Goal: Task Accomplishment & Management: Manage account settings

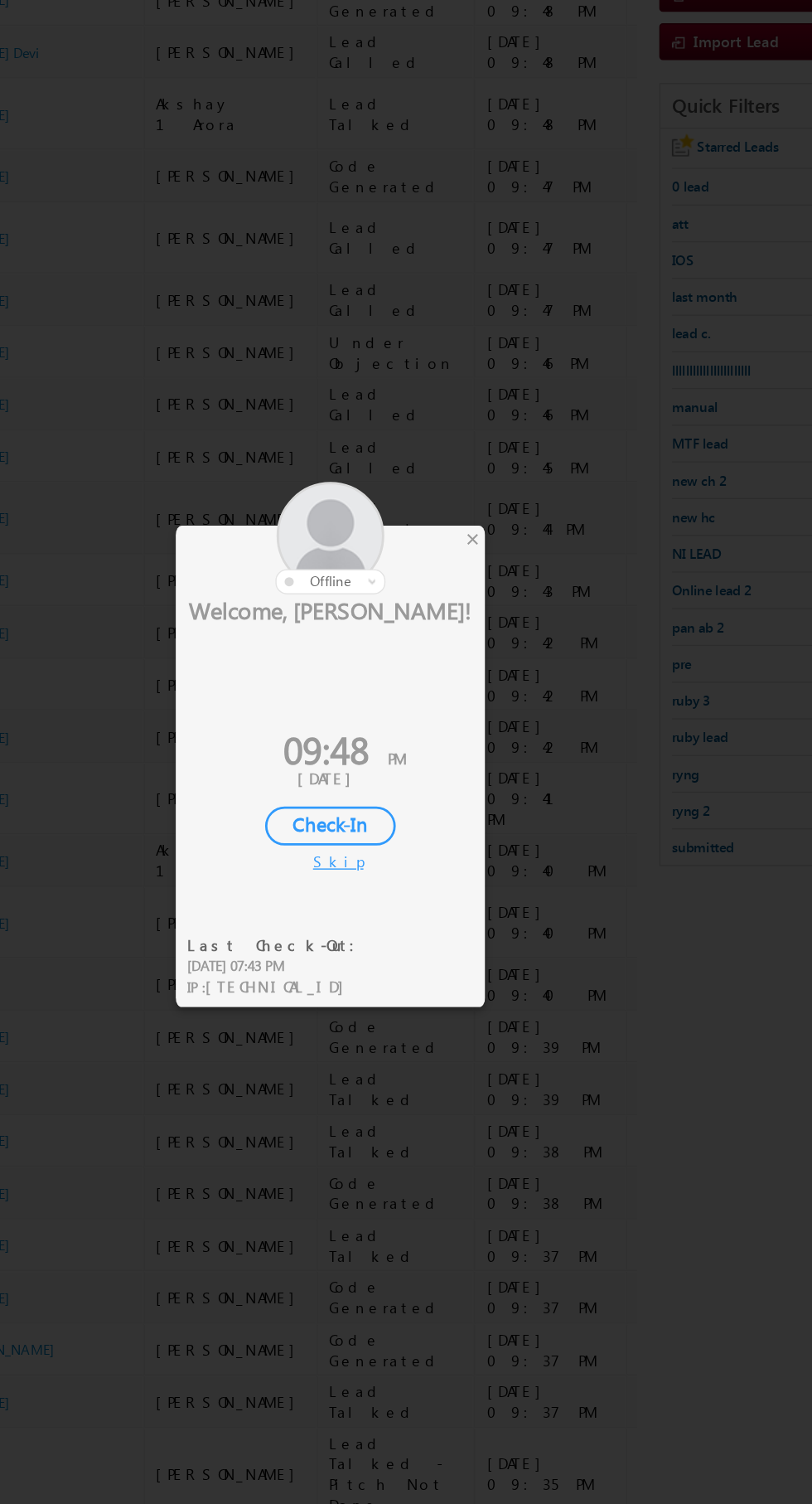
click at [507, 637] on div at bounding box center [406, 752] width 812 height 1504
click at [475, 624] on div "×" at bounding box center [478, 629] width 17 height 18
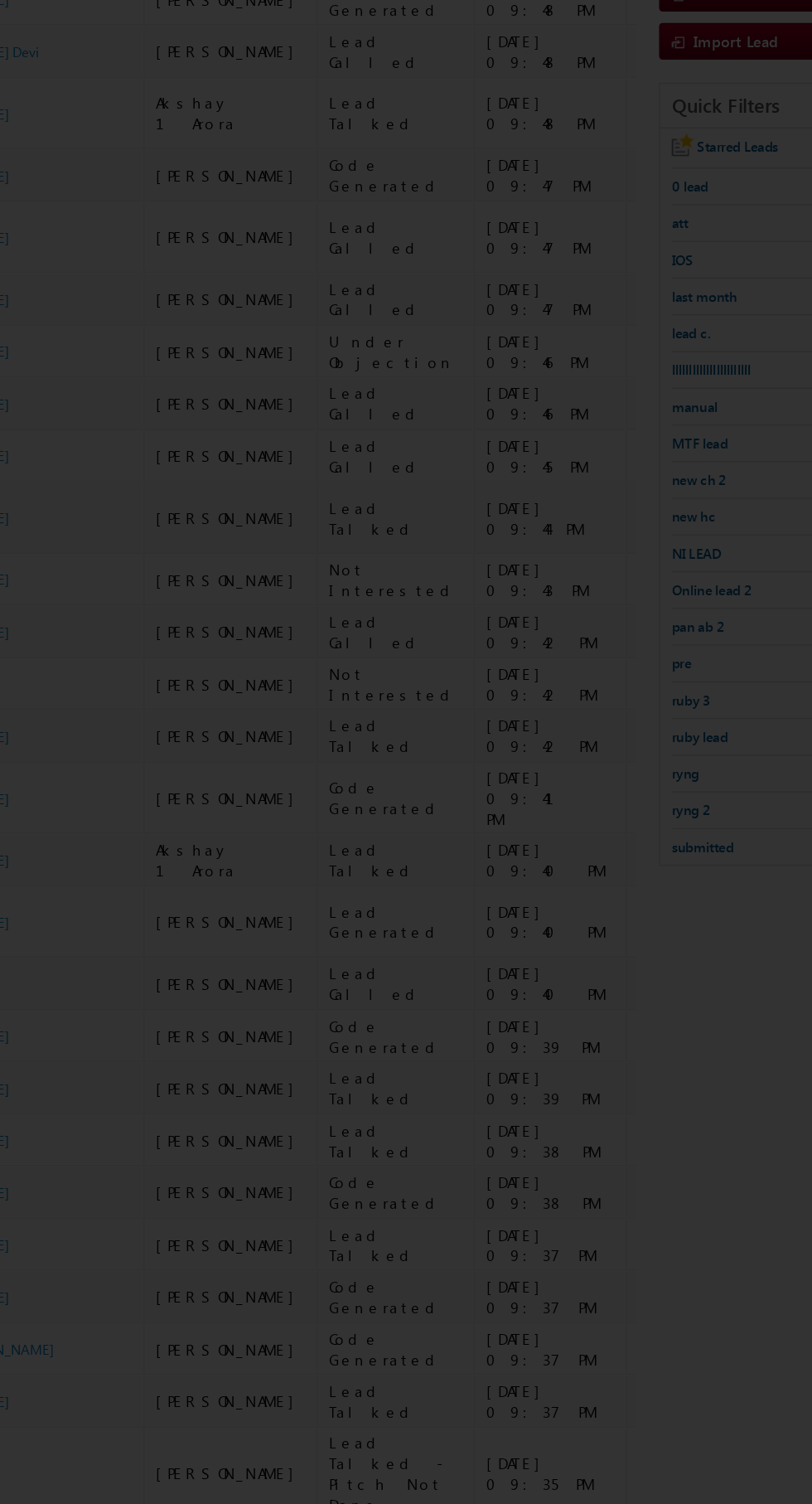
click at [494, 623] on div at bounding box center [406, 752] width 812 height 1504
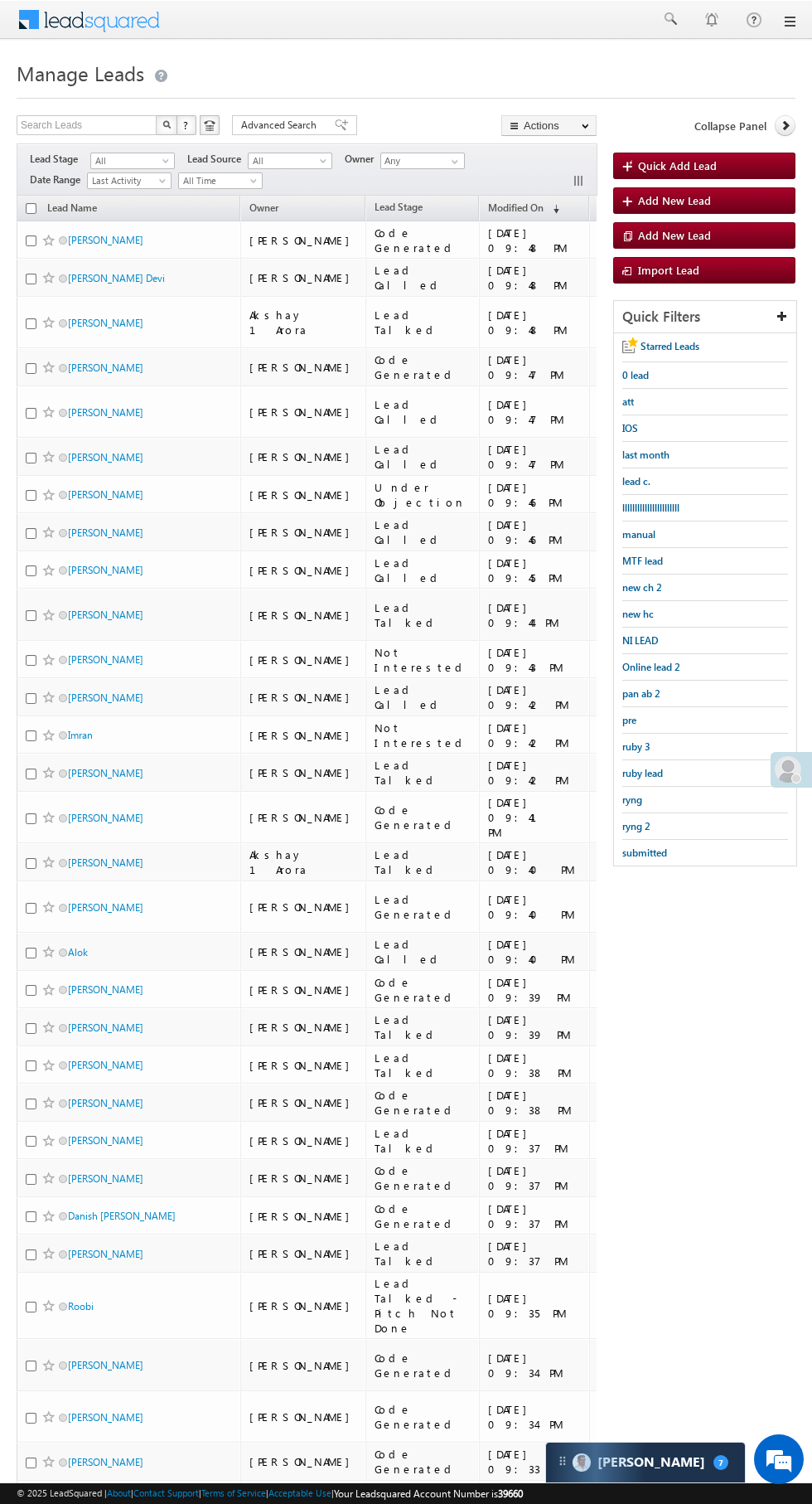
click at [787, 124] on icon at bounding box center [786, 125] width 12 height 12
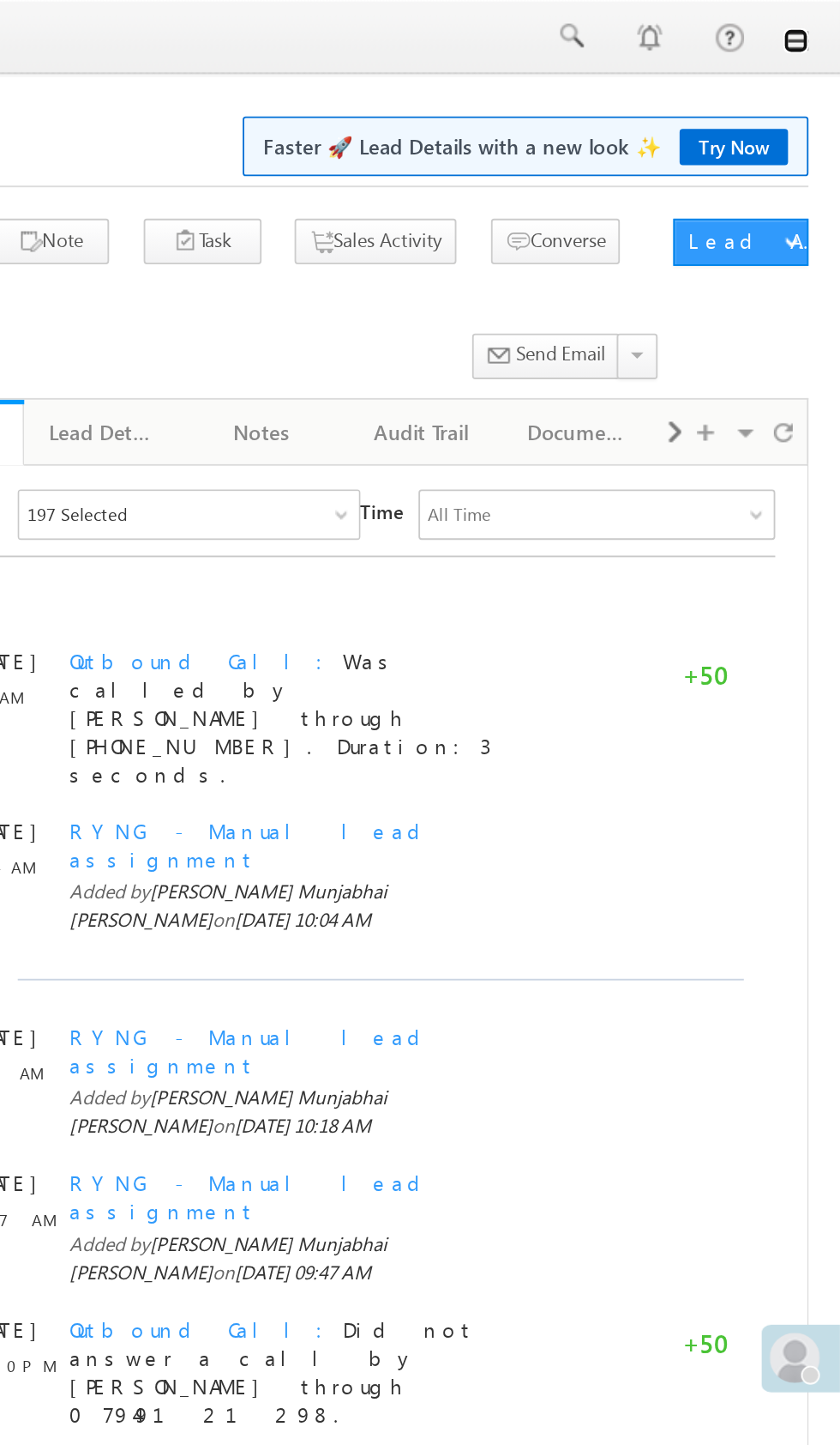
click at [820, 26] on link at bounding box center [816, 22] width 14 height 14
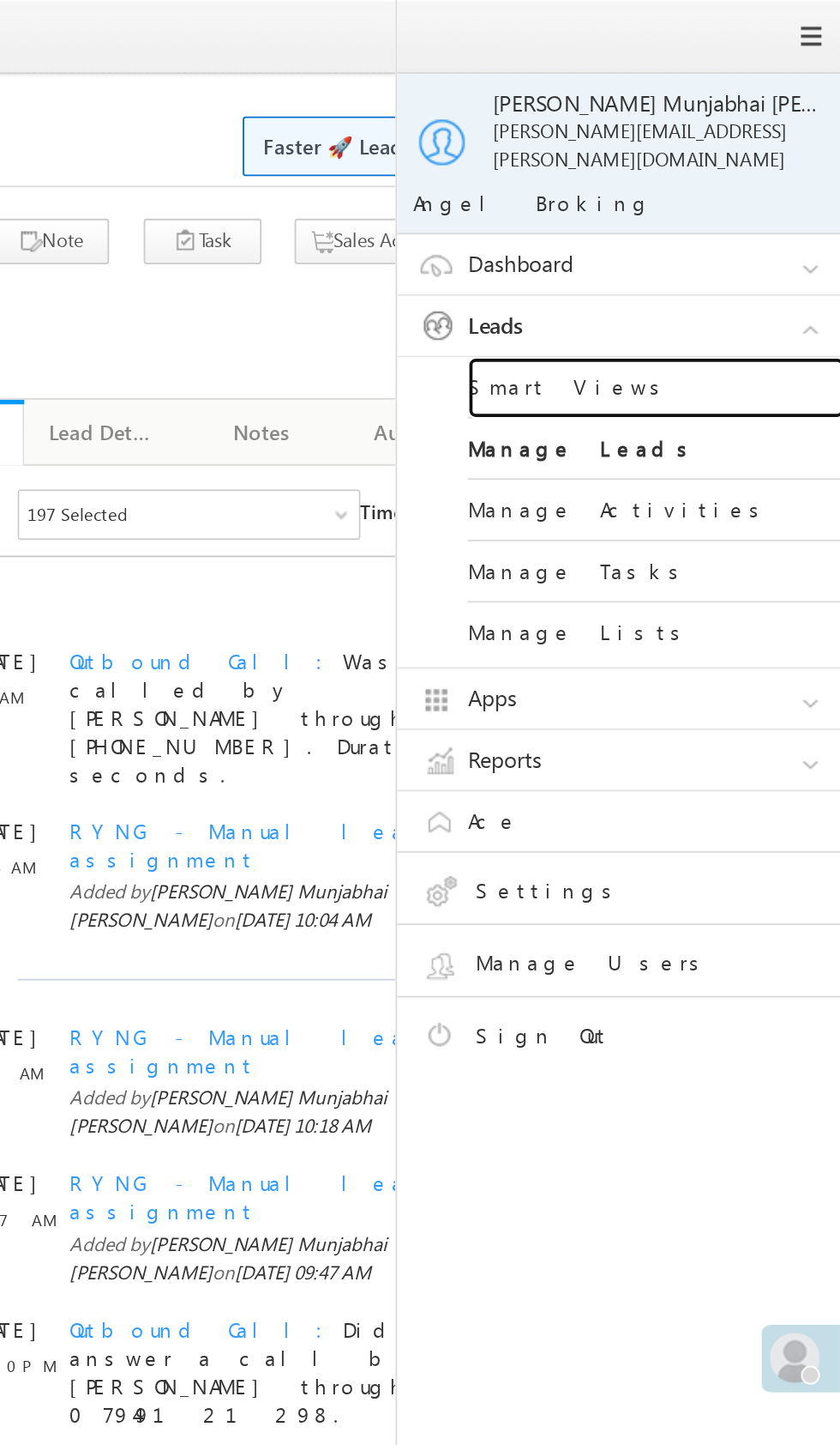
click at [757, 203] on link "Smart Views" at bounding box center [740, 210] width 206 height 33
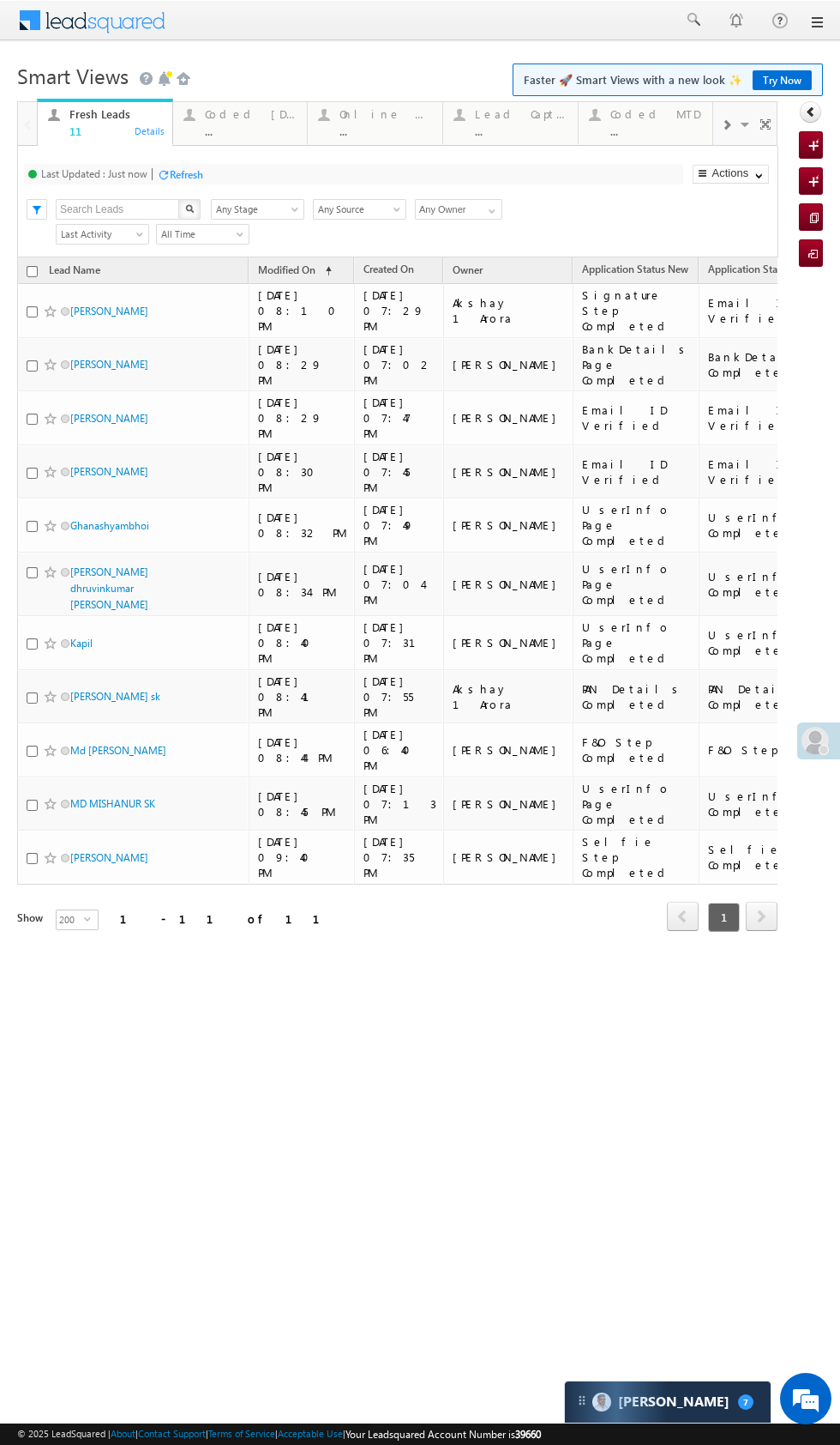
click at [255, 114] on div "Coded [DATE]" at bounding box center [251, 114] width 92 height 14
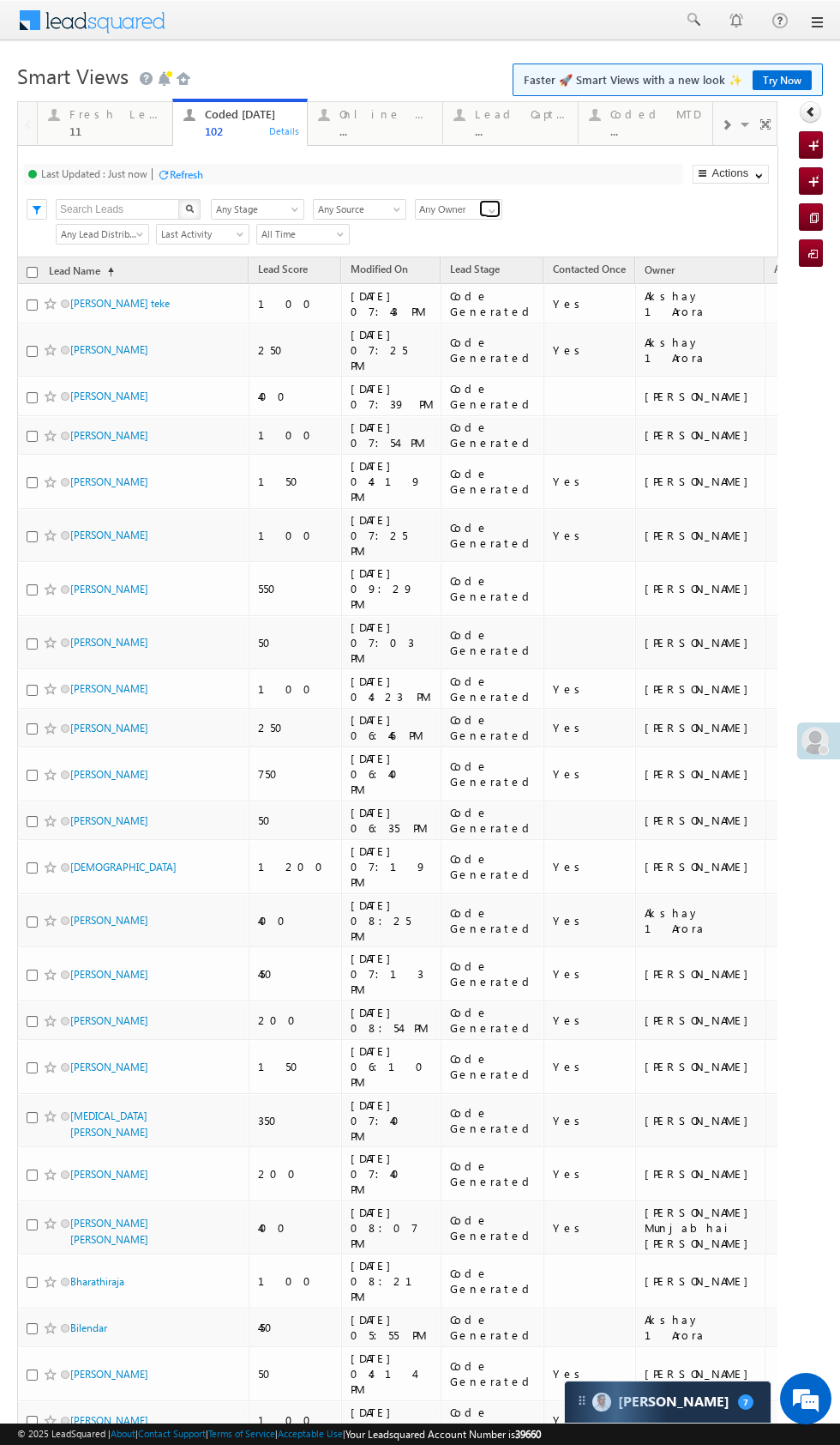
click at [497, 202] on link at bounding box center [489, 208] width 22 height 17
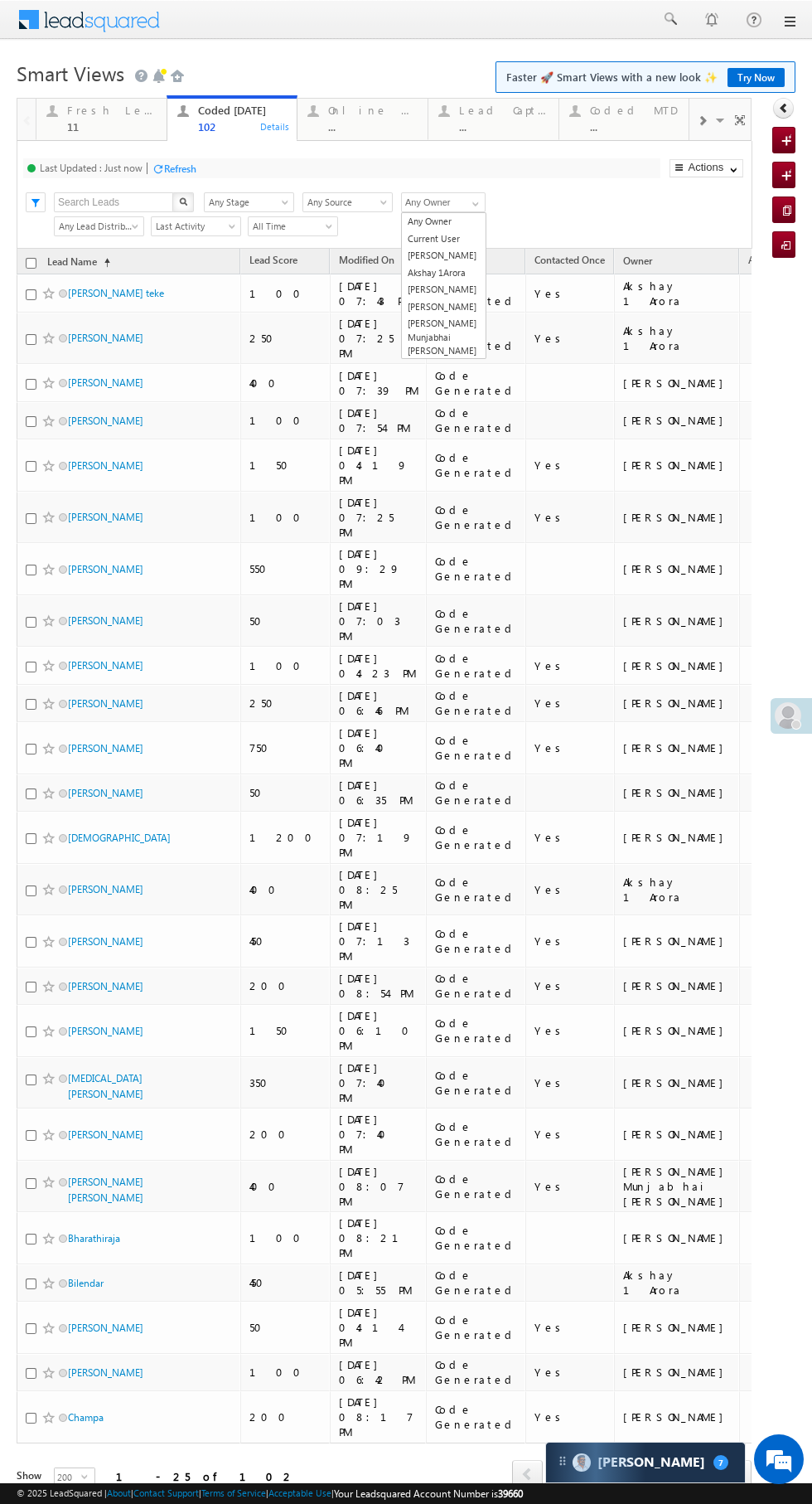
click at [468, 329] on link "[PERSON_NAME] Munjabhai [PERSON_NAME]" at bounding box center [444, 337] width 84 height 45
type input "[PERSON_NAME] Munjabhai [PERSON_NAME]"
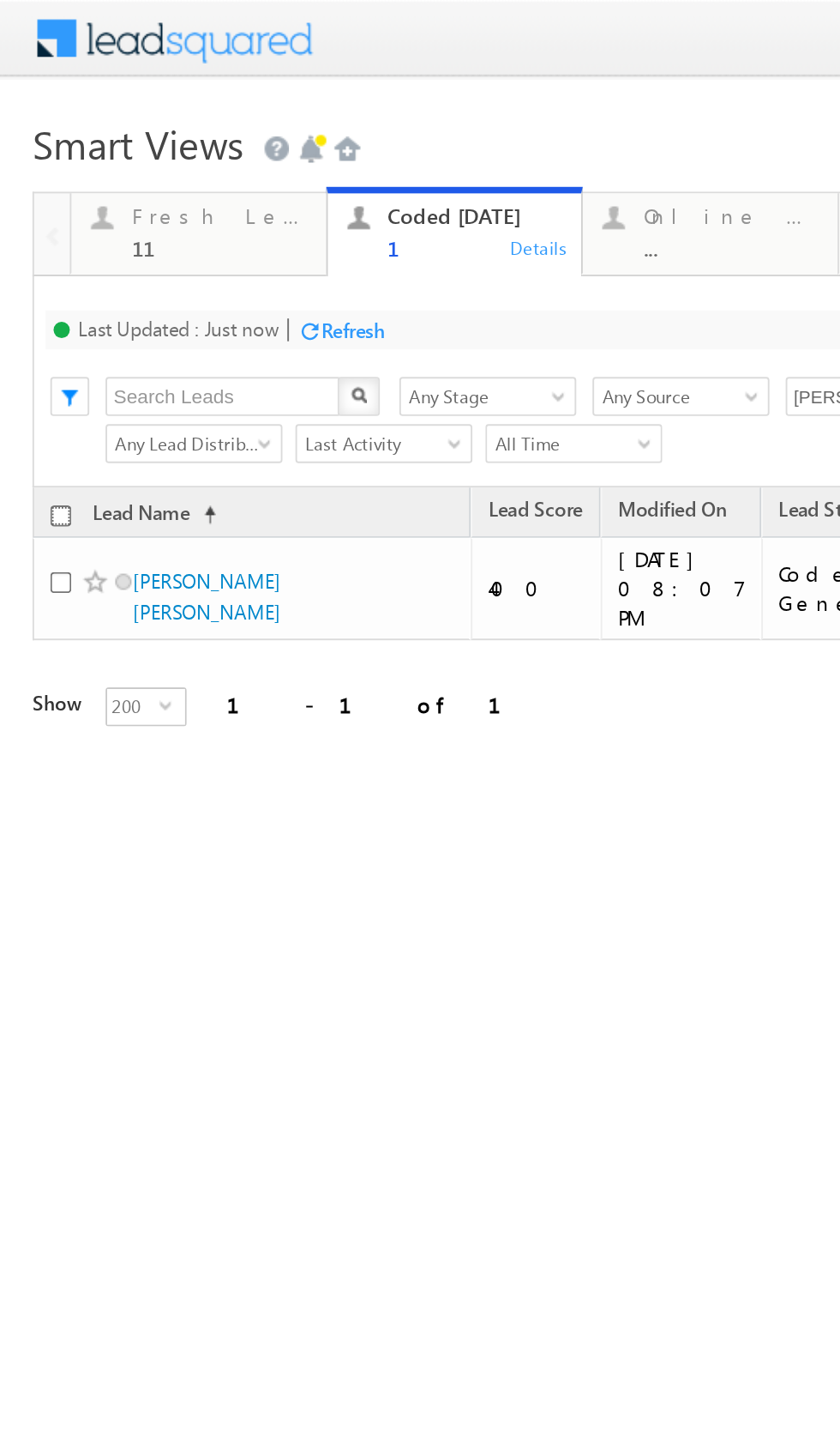
click at [33, 268] on input "checkbox" at bounding box center [32, 273] width 11 height 11
checkbox input "true"
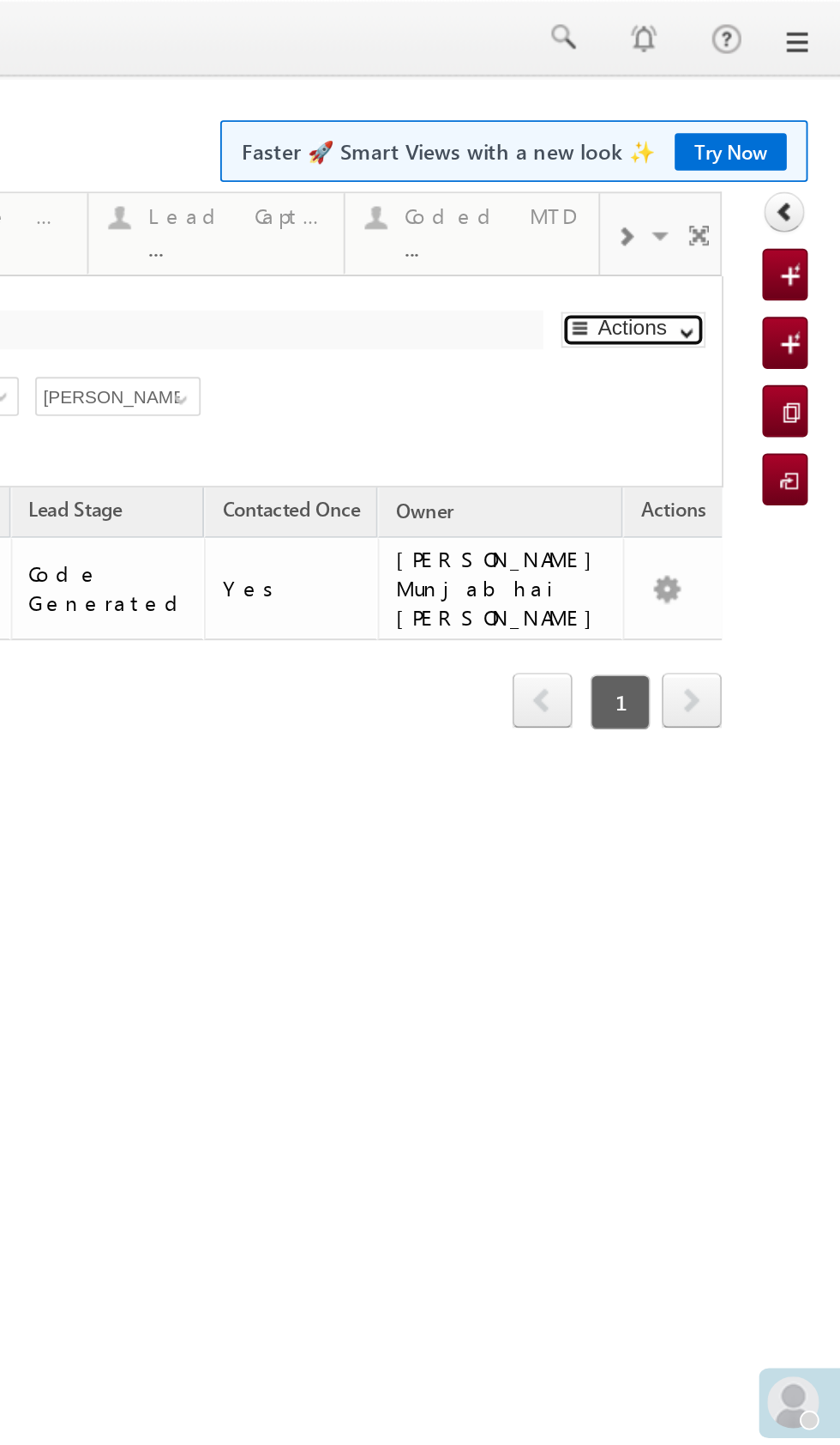
click at [8, 176] on span "button" at bounding box center [8, 176] width 8 height 7
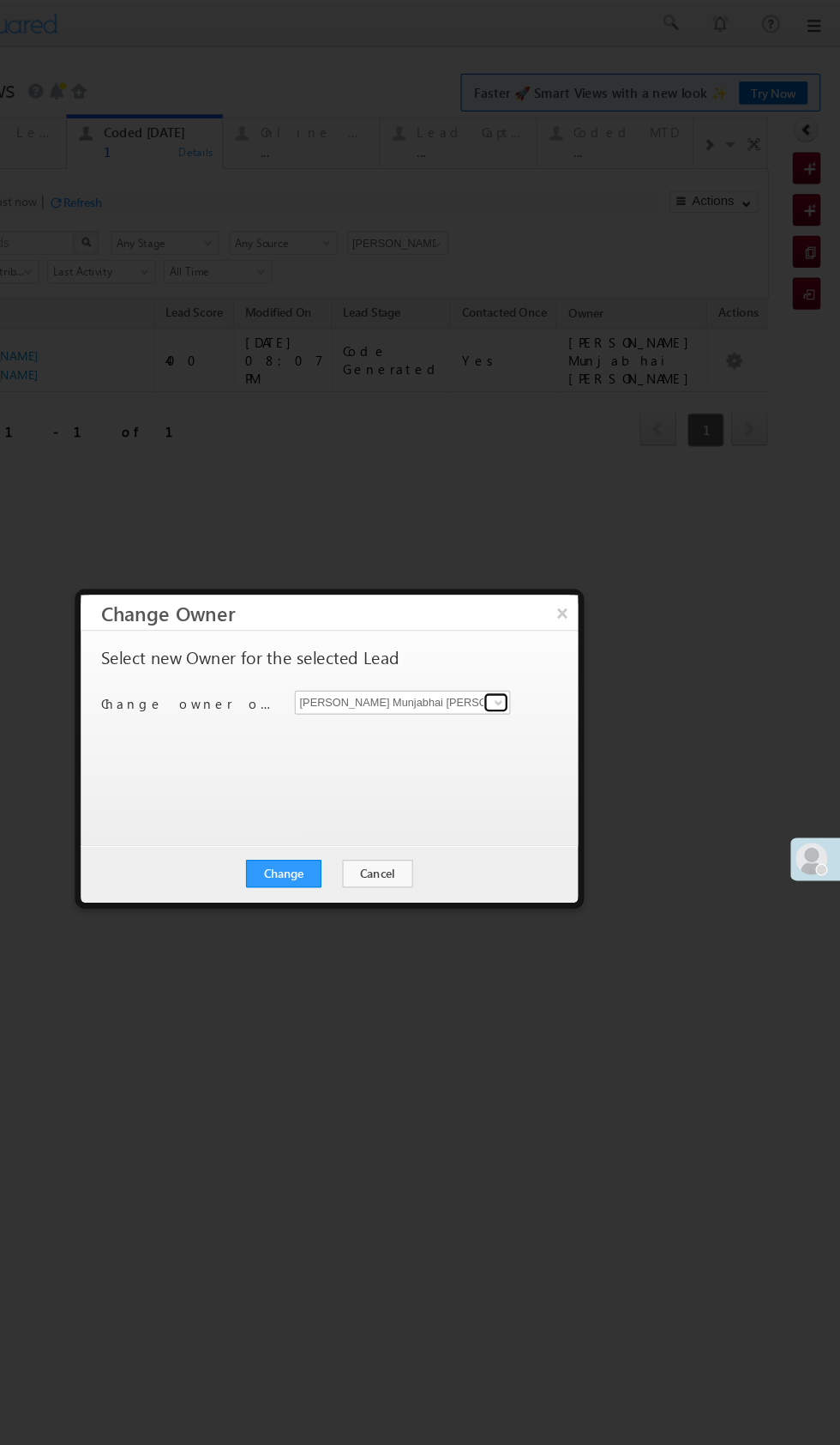
click at [416, 612] on link at bounding box center [409, 606] width 22 height 17
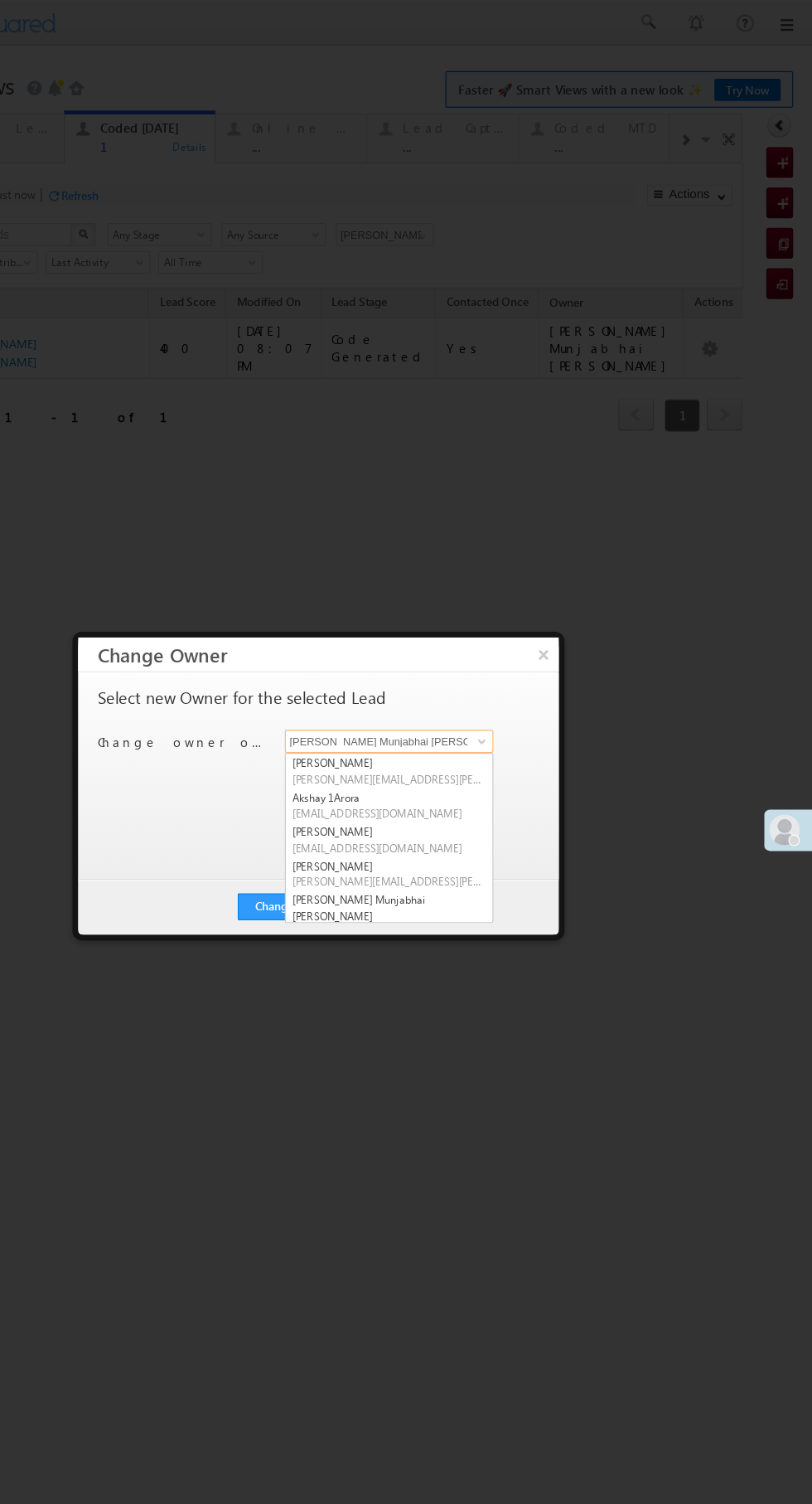
click at [354, 756] on span "Manshi.Desai@angelbroking.com" at bounding box center [317, 760] width 167 height 13
type input "[PERSON_NAME]"
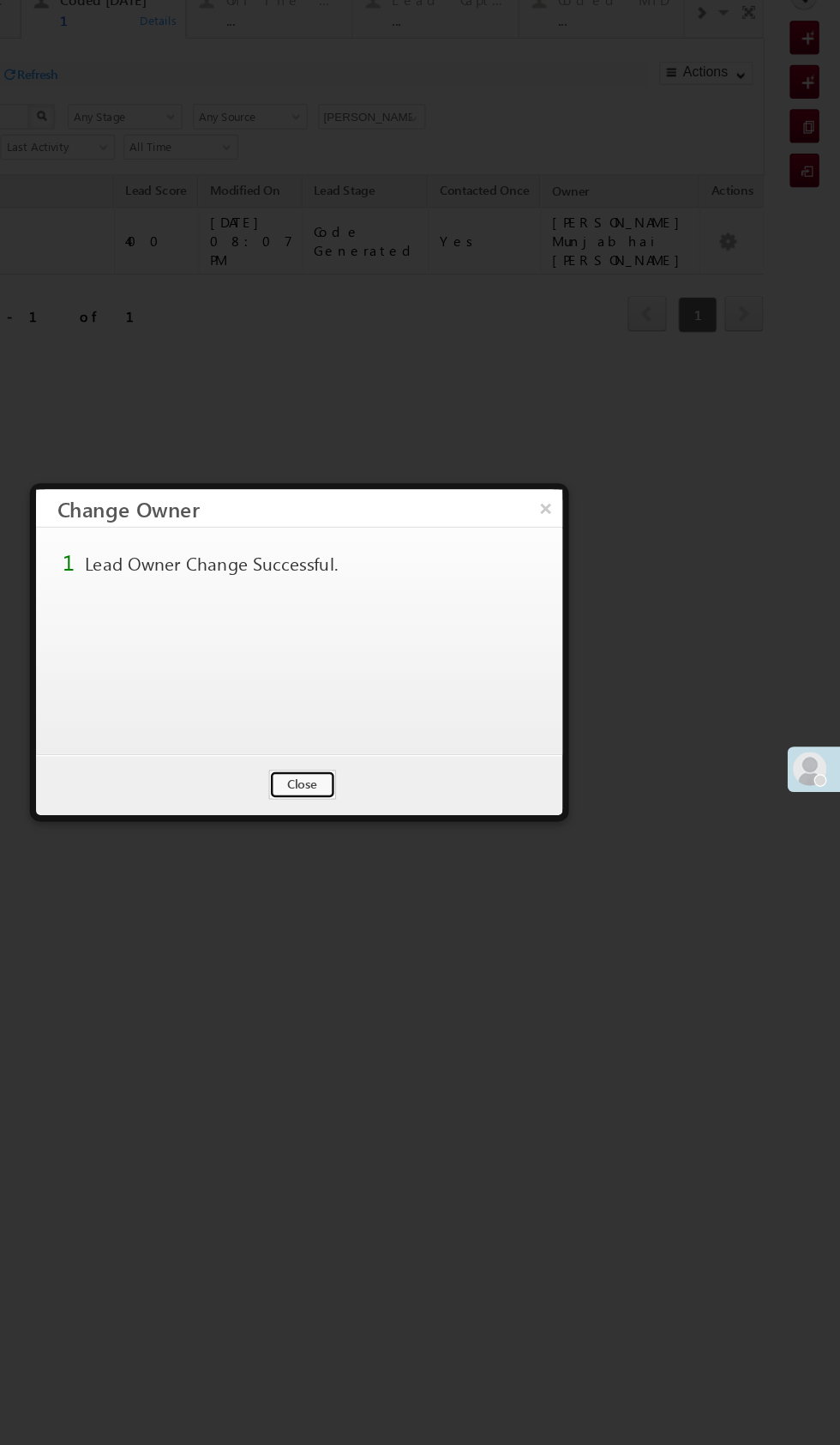
click at [213, 606] on button "Close" at bounding box center [211, 613] width 55 height 24
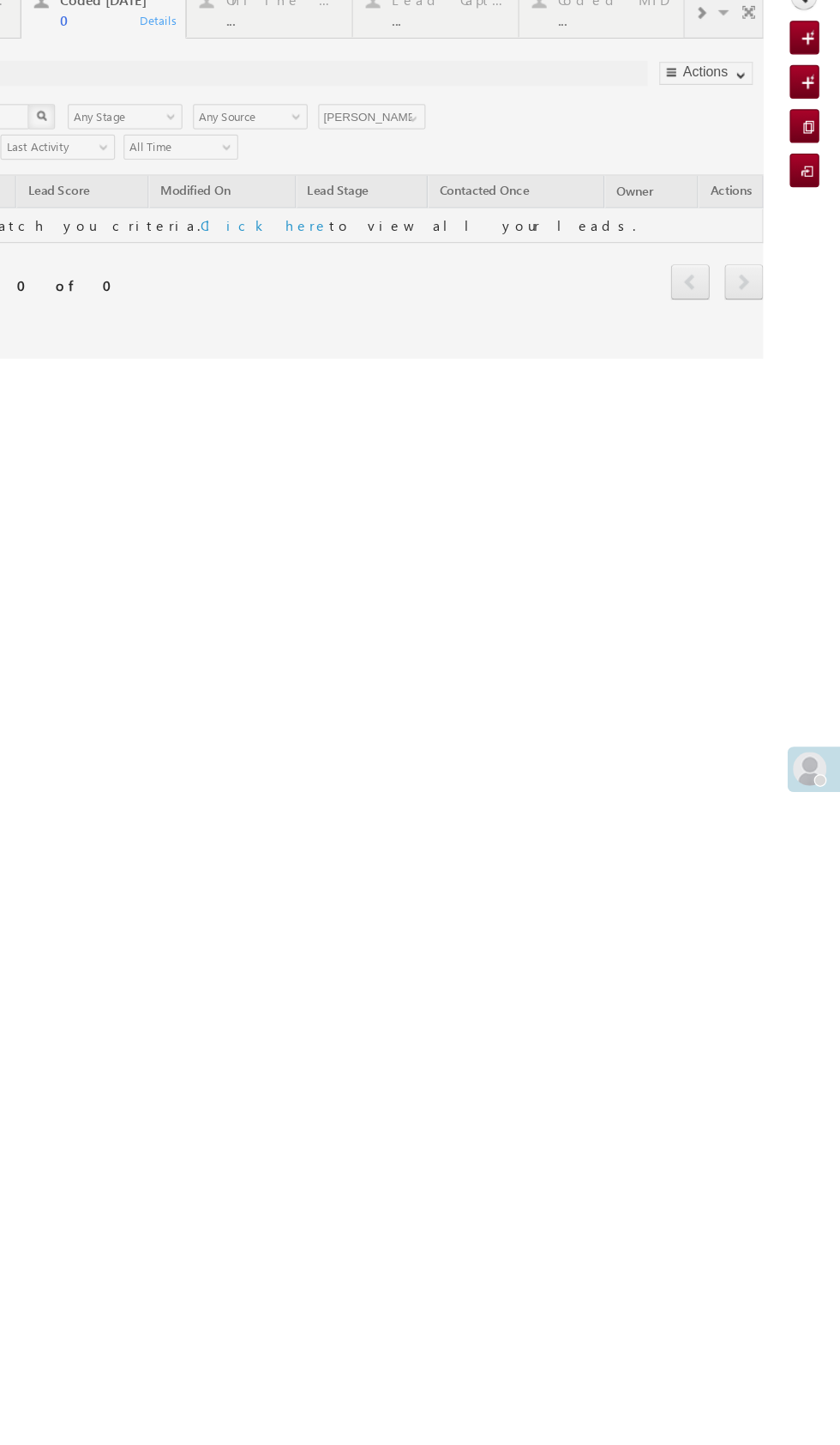
checkbox input "false"
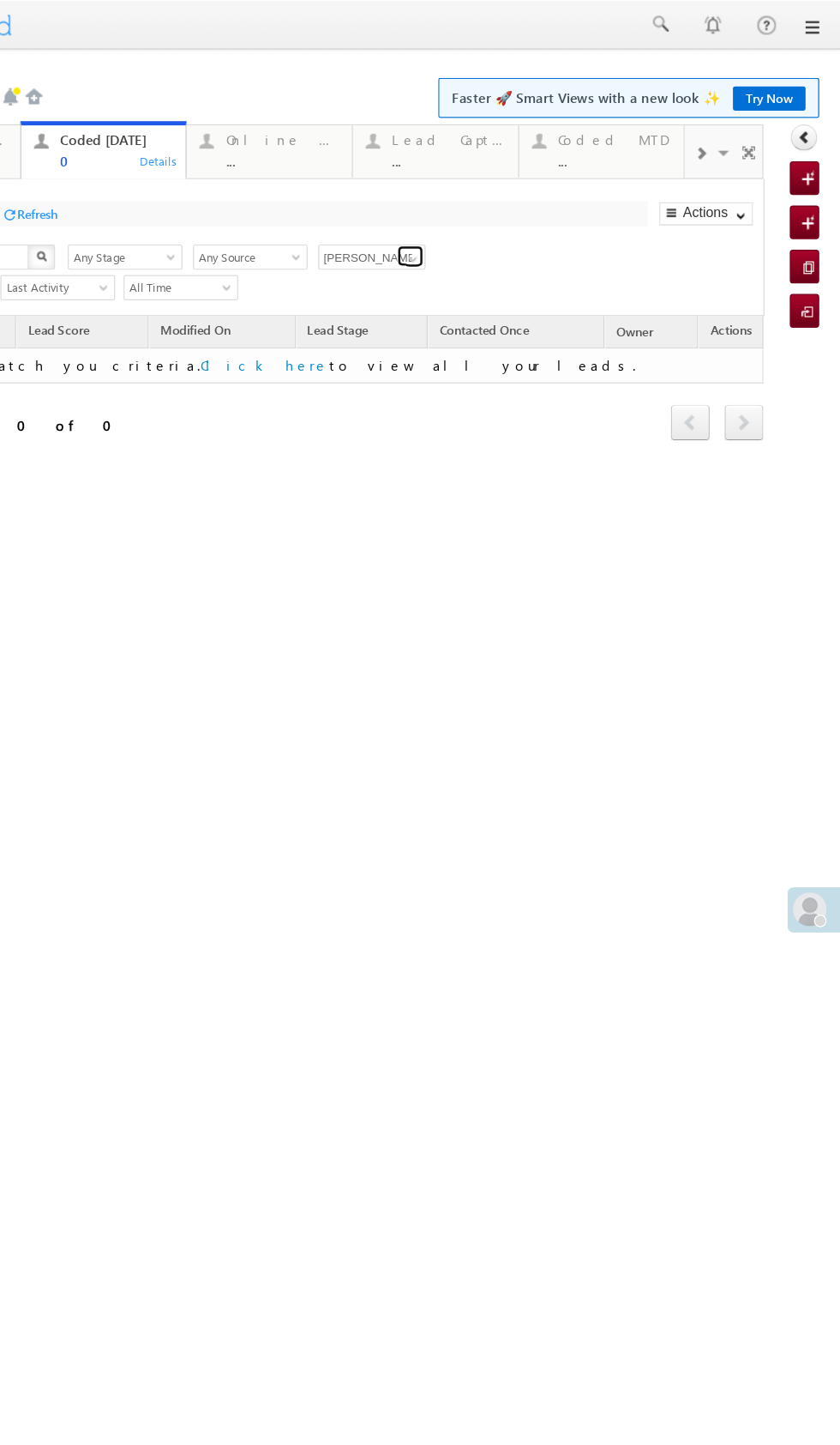
click at [299, 208] on span at bounding box center [301, 210] width 14 height 14
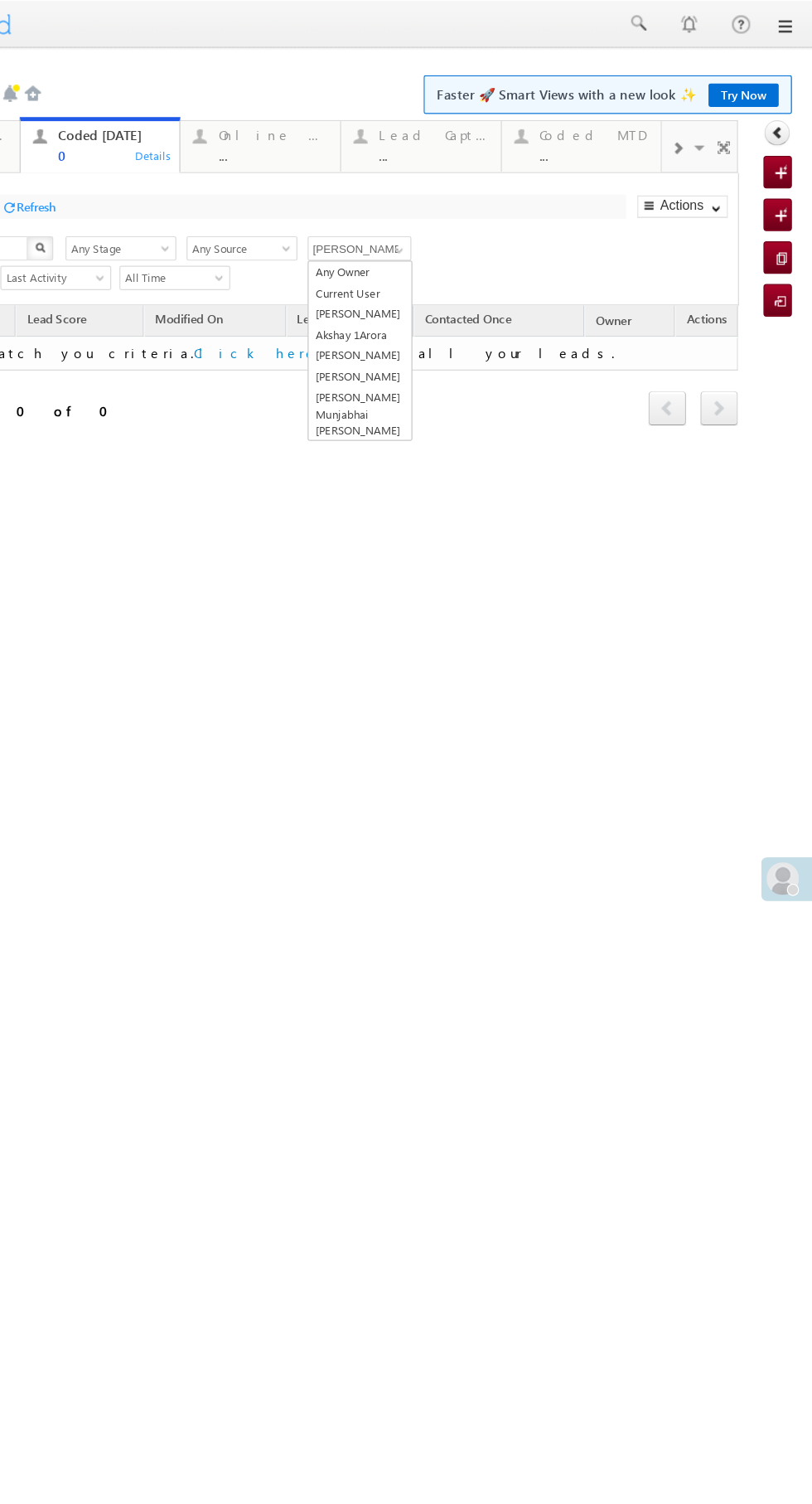
click at [242, 360] on link "Harshita Yadav" at bounding box center [259, 368] width 84 height 17
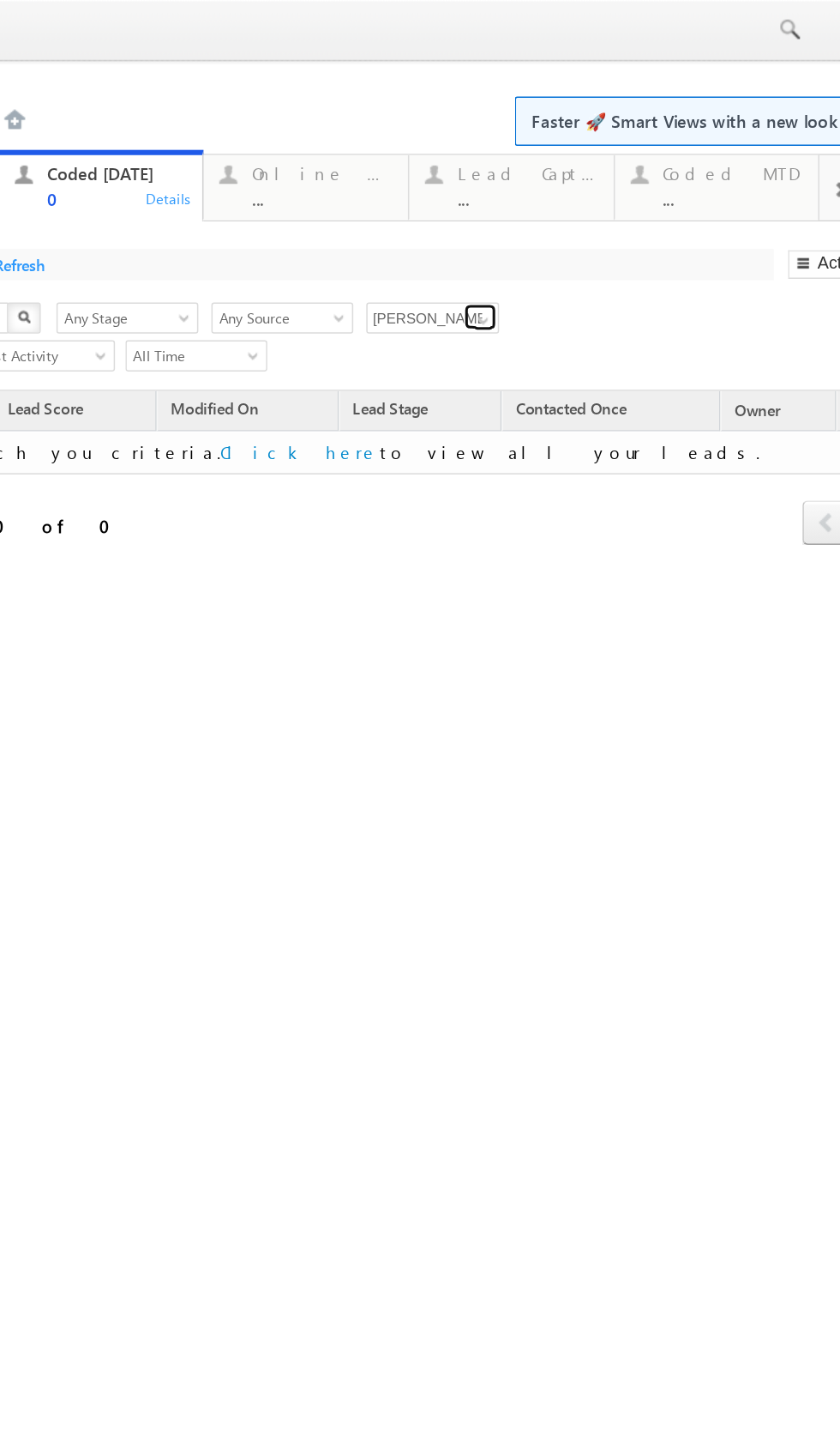
click at [230, 211] on span at bounding box center [229, 210] width 14 height 14
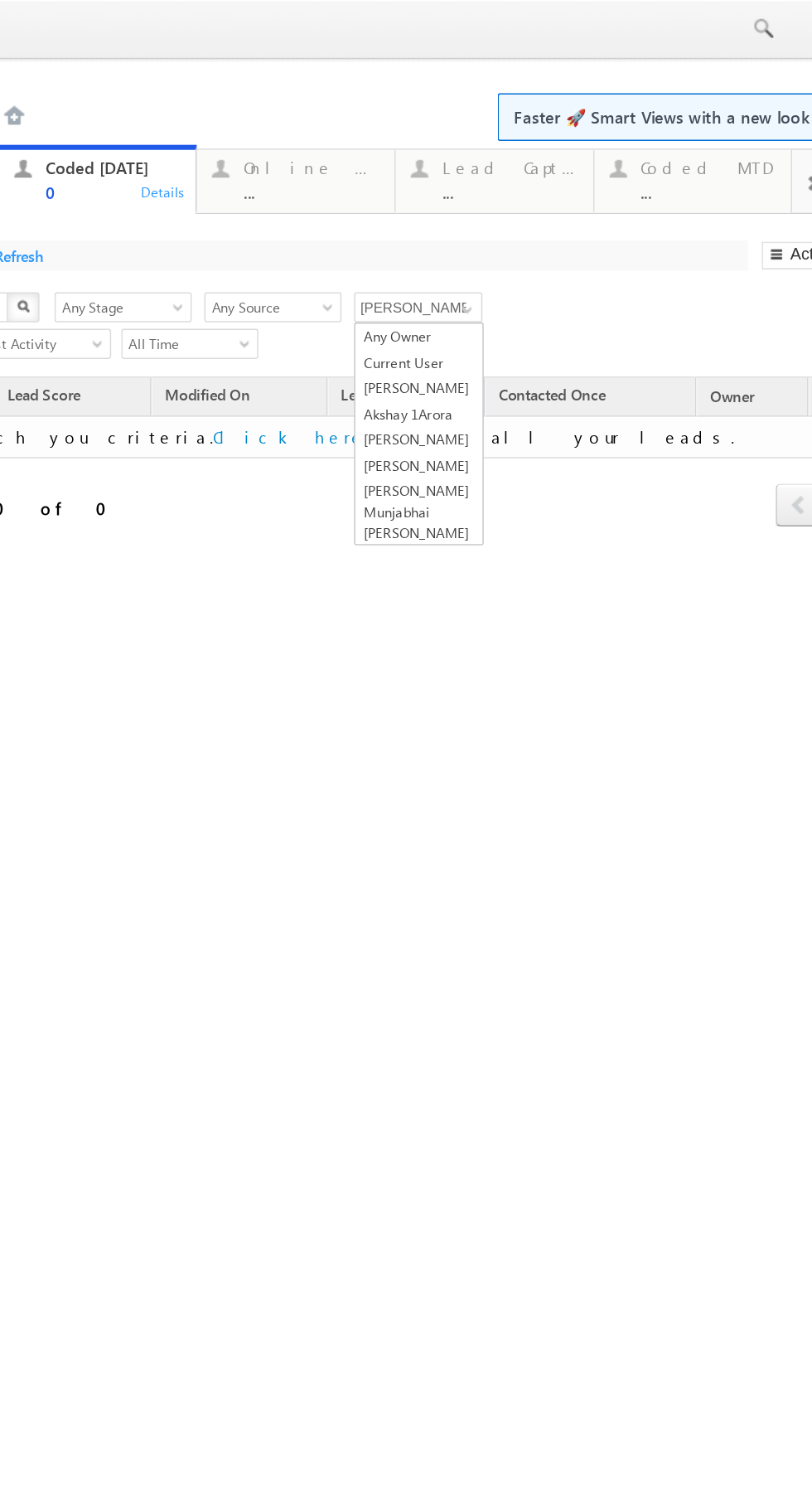
scroll to position [7, 0]
click at [211, 221] on link "Any Owner" at bounding box center [190, 214] width 84 height 17
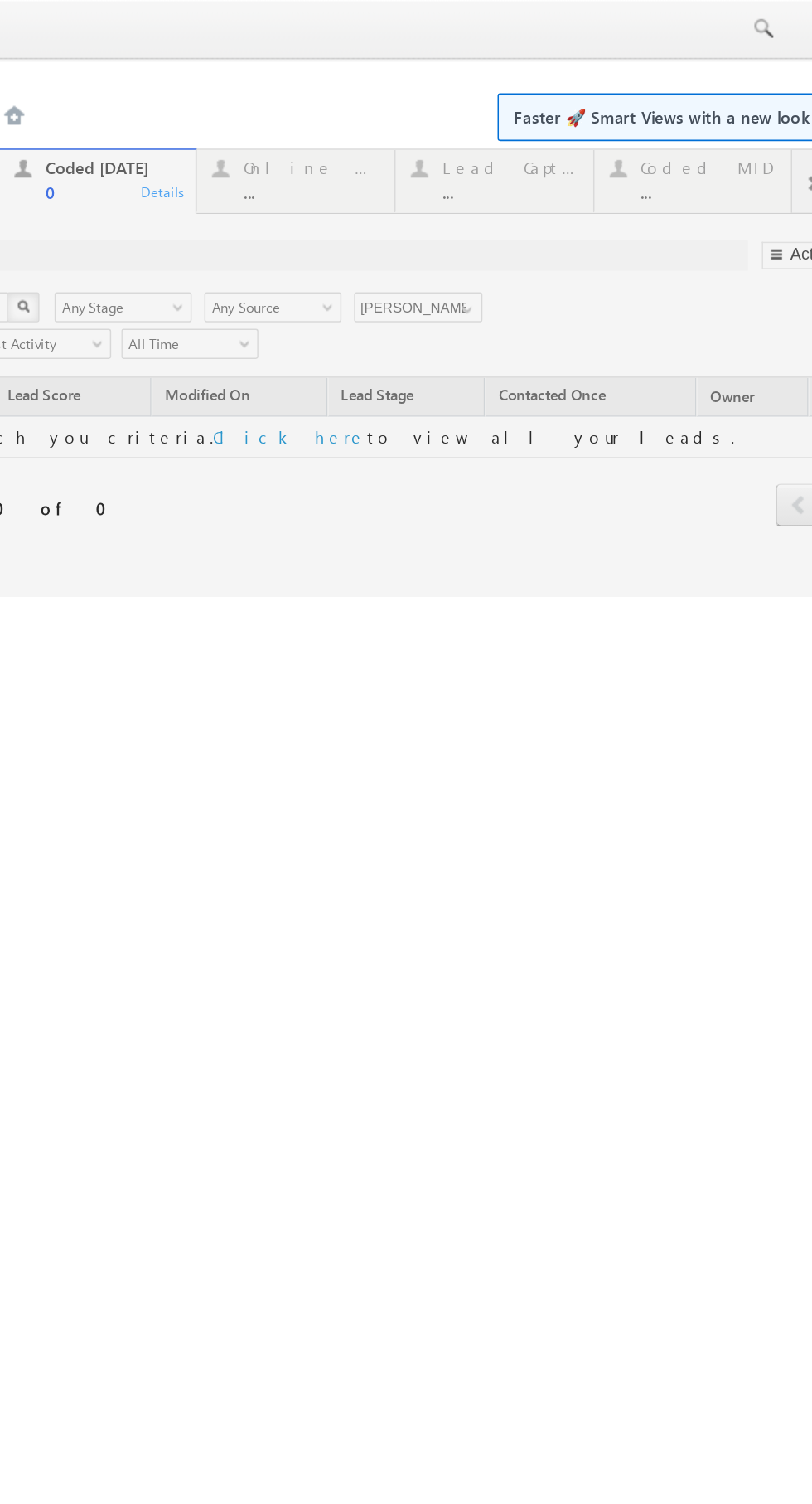
type input "Any Owner"
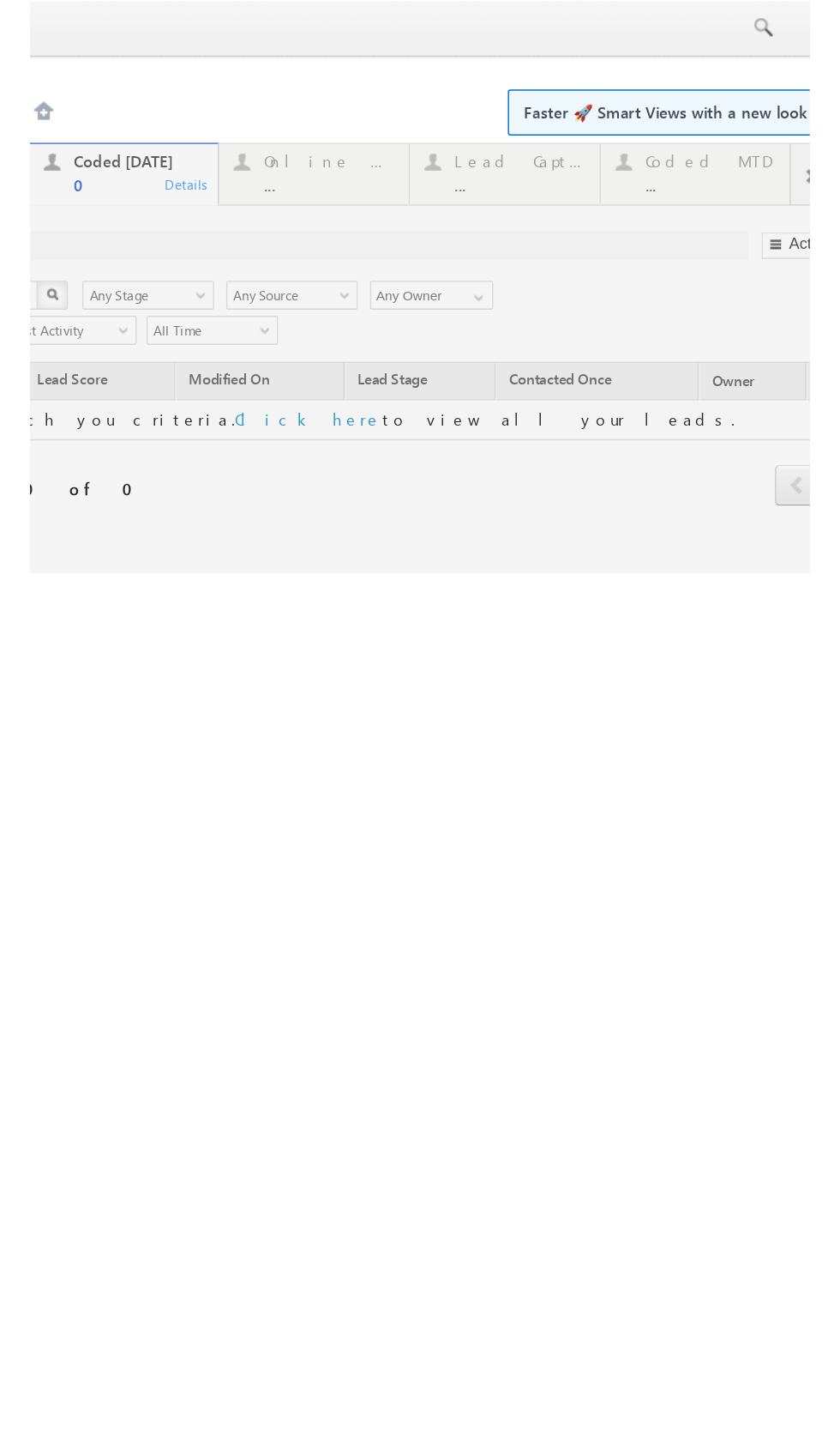
scroll to position [0, 0]
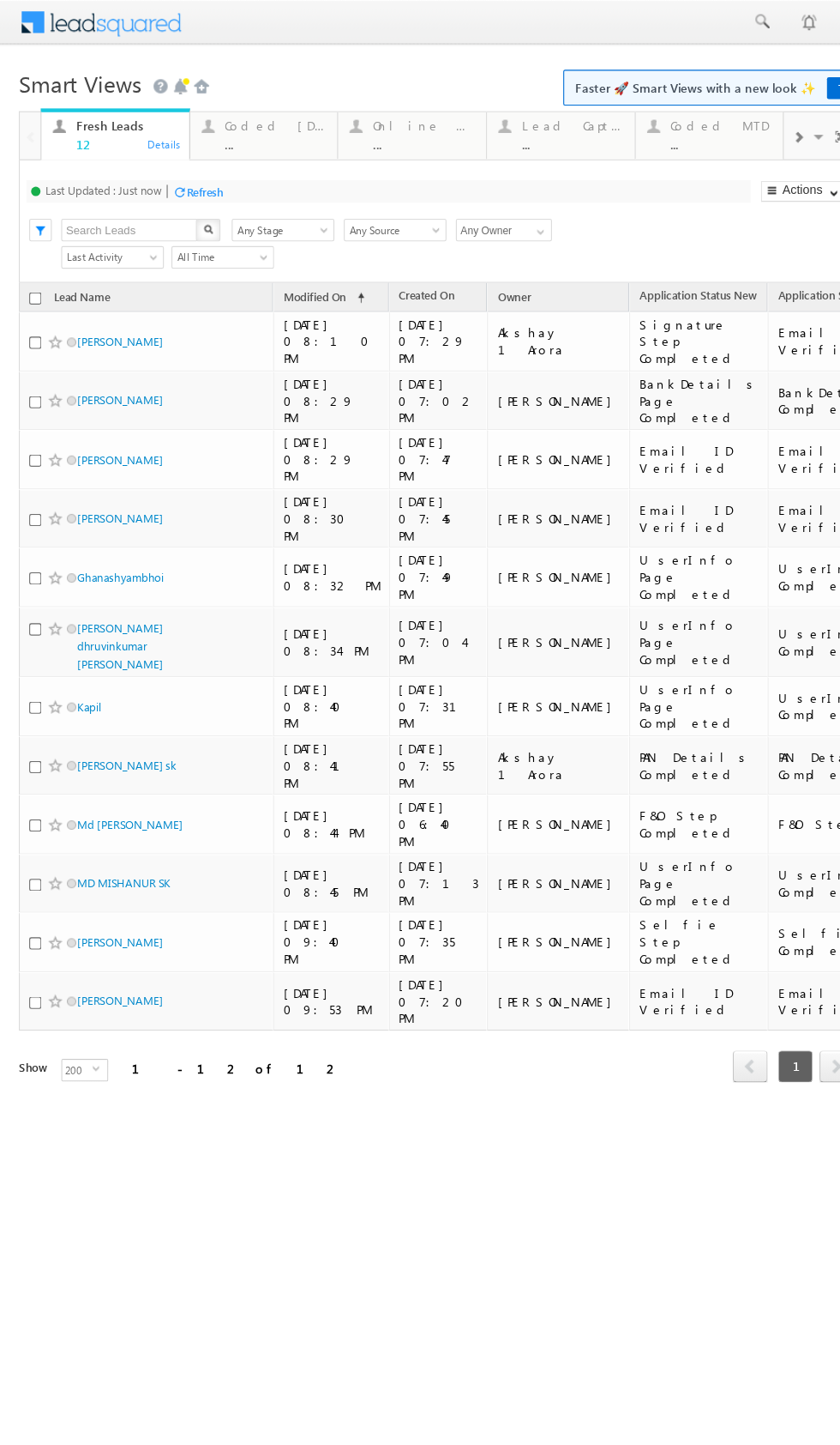
click at [250, 130] on div "..." at bounding box center [251, 131] width 92 height 13
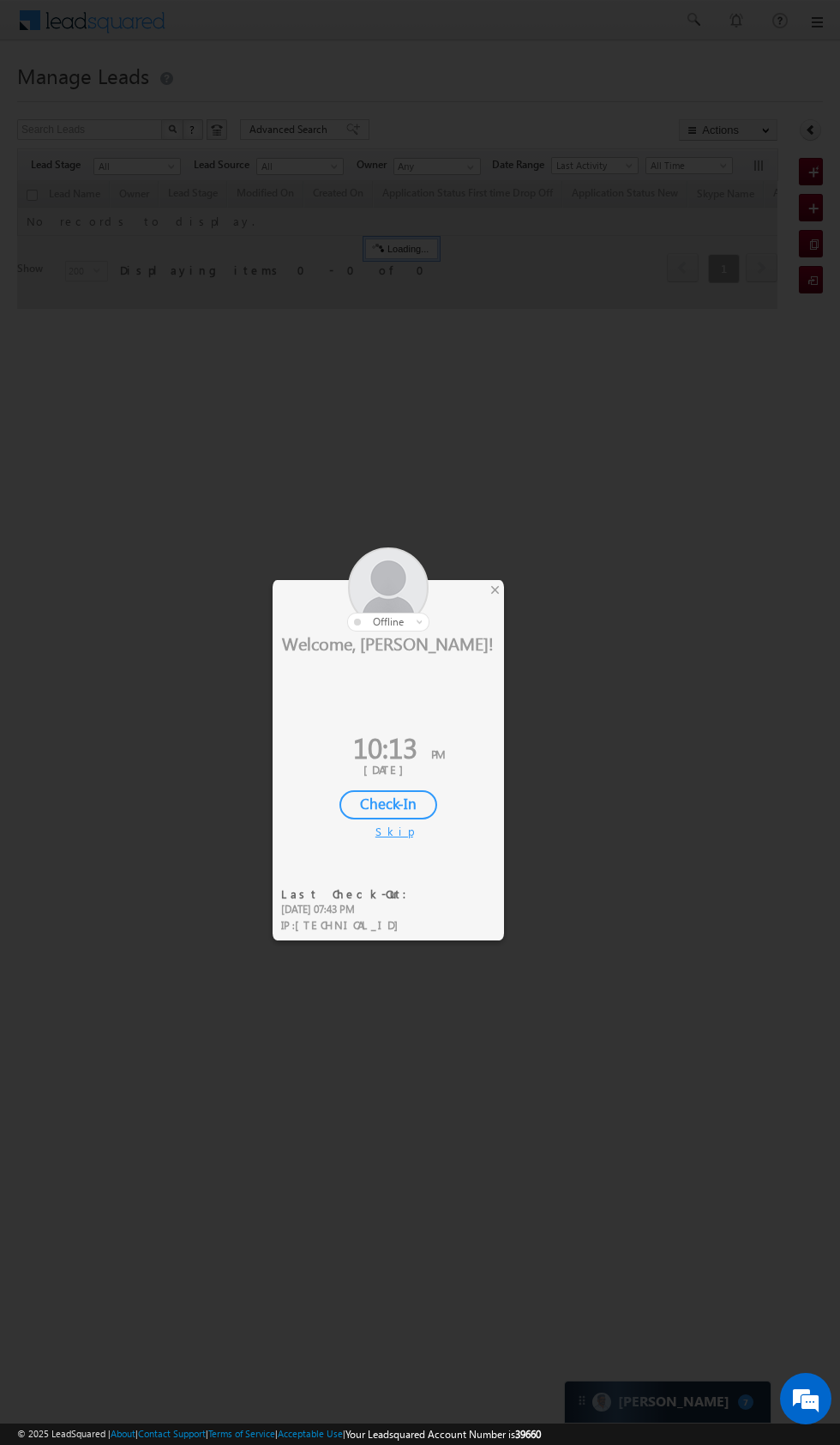
click at [485, 573] on div at bounding box center [388, 589] width 232 height 84
click at [515, 602] on div at bounding box center [420, 722] width 840 height 1445
click at [514, 602] on div at bounding box center [420, 722] width 840 height 1445
click at [494, 580] on div "×" at bounding box center [495, 590] width 18 height 19
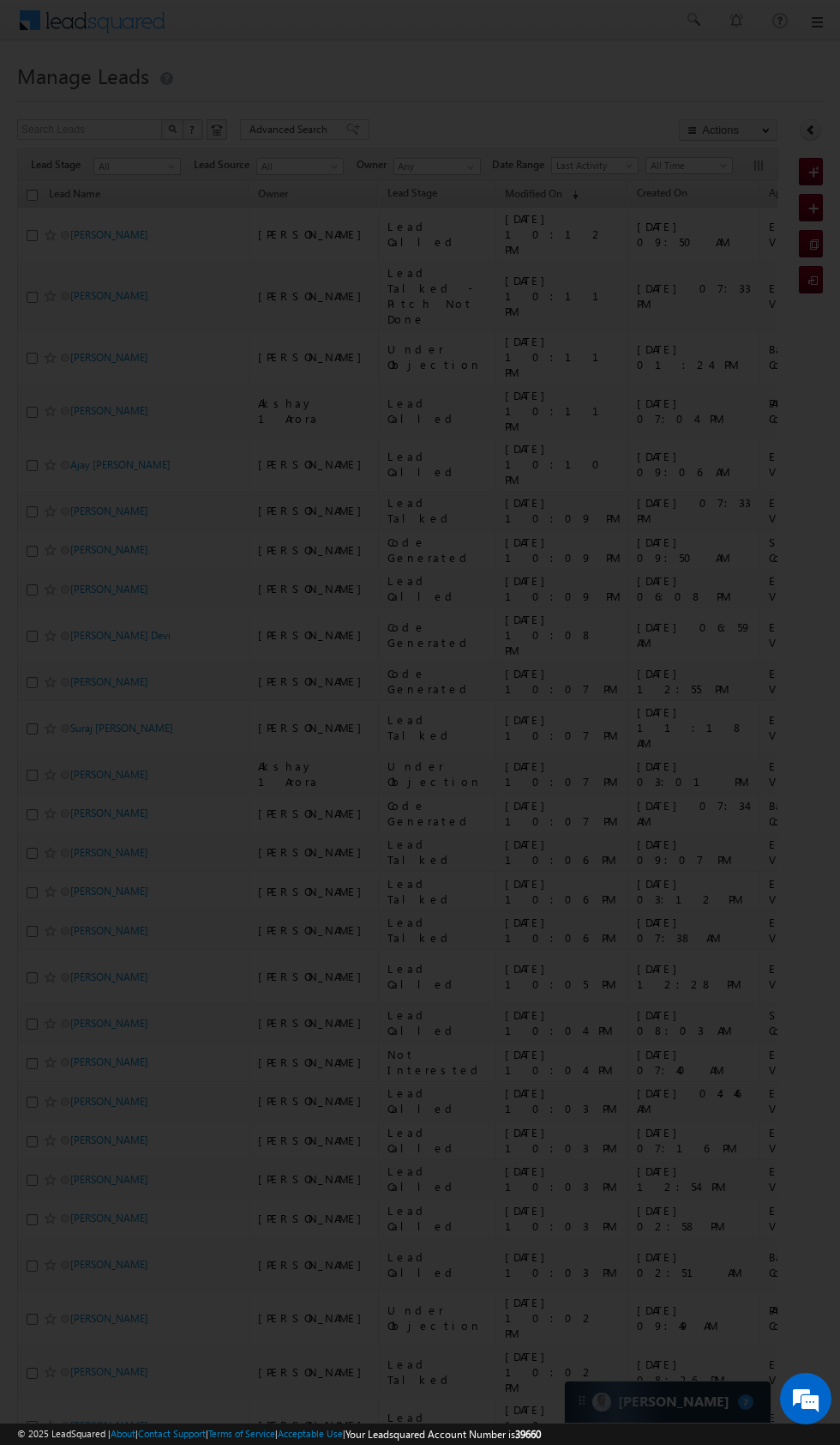
click at [504, 592] on div at bounding box center [420, 722] width 840 height 1445
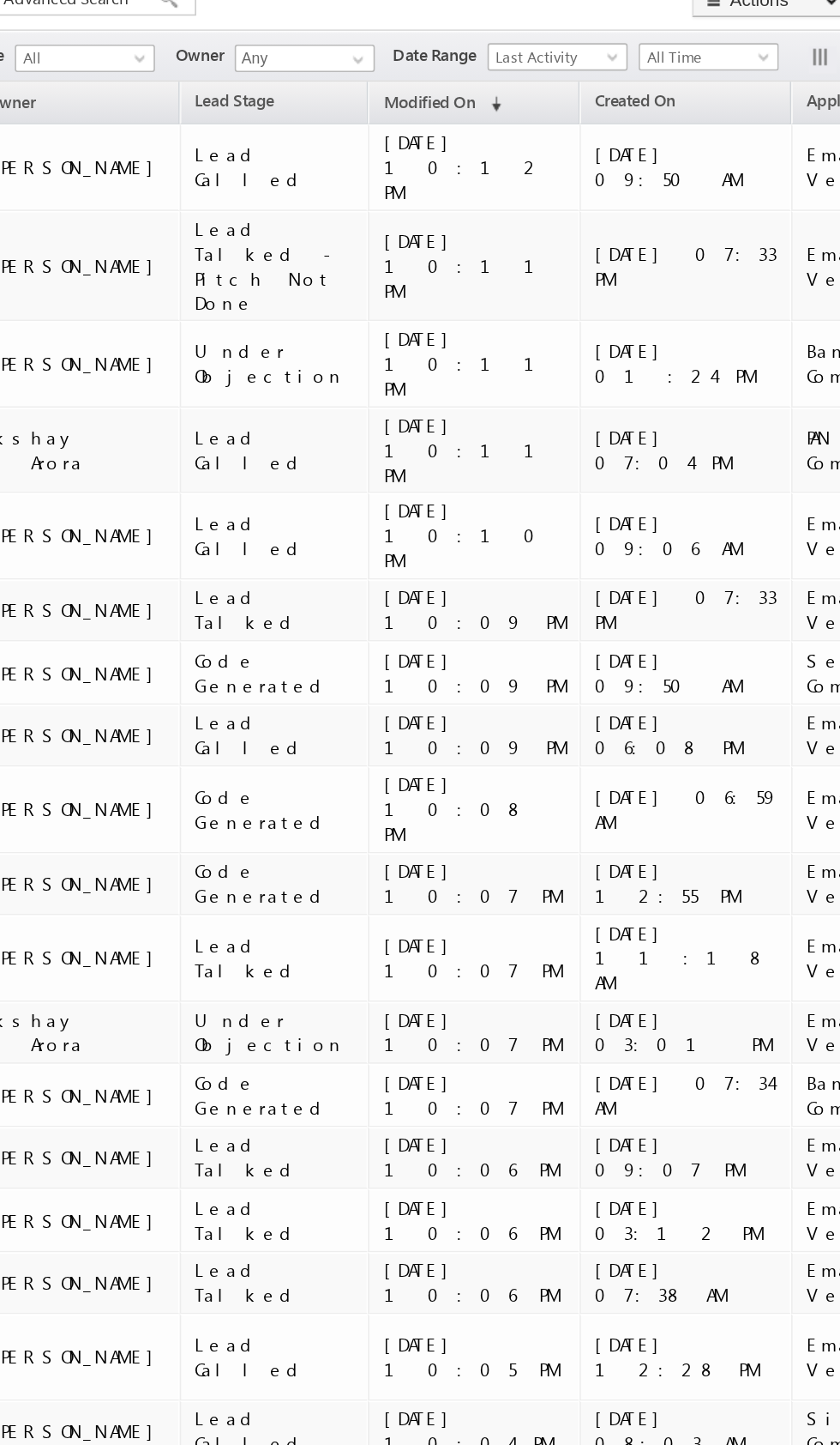
scroll to position [0, 547]
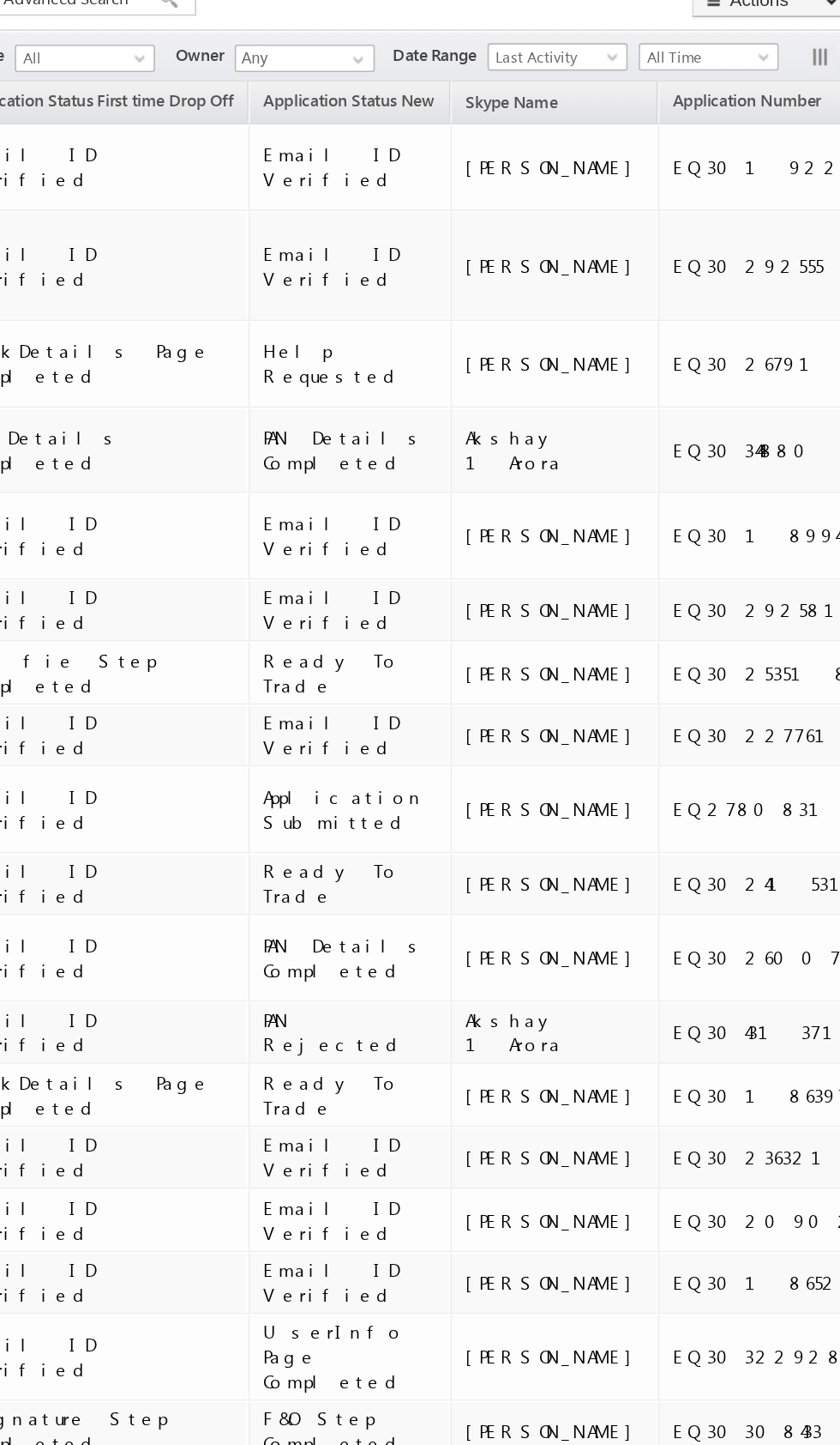
click at [756, 159] on button "button" at bounding box center [761, 167] width 17 height 17
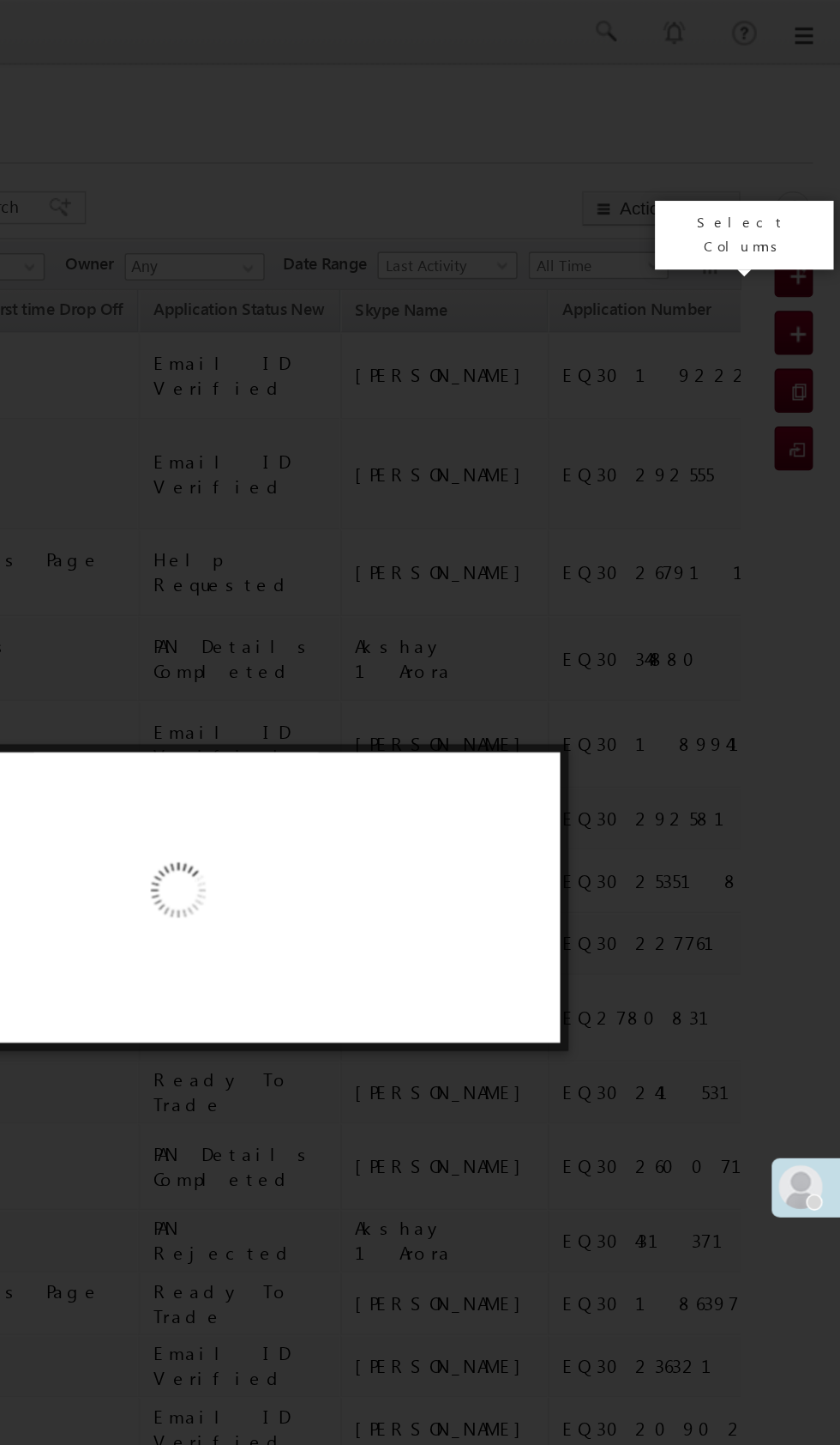
click at [657, 481] on div at bounding box center [424, 560] width 480 height 181
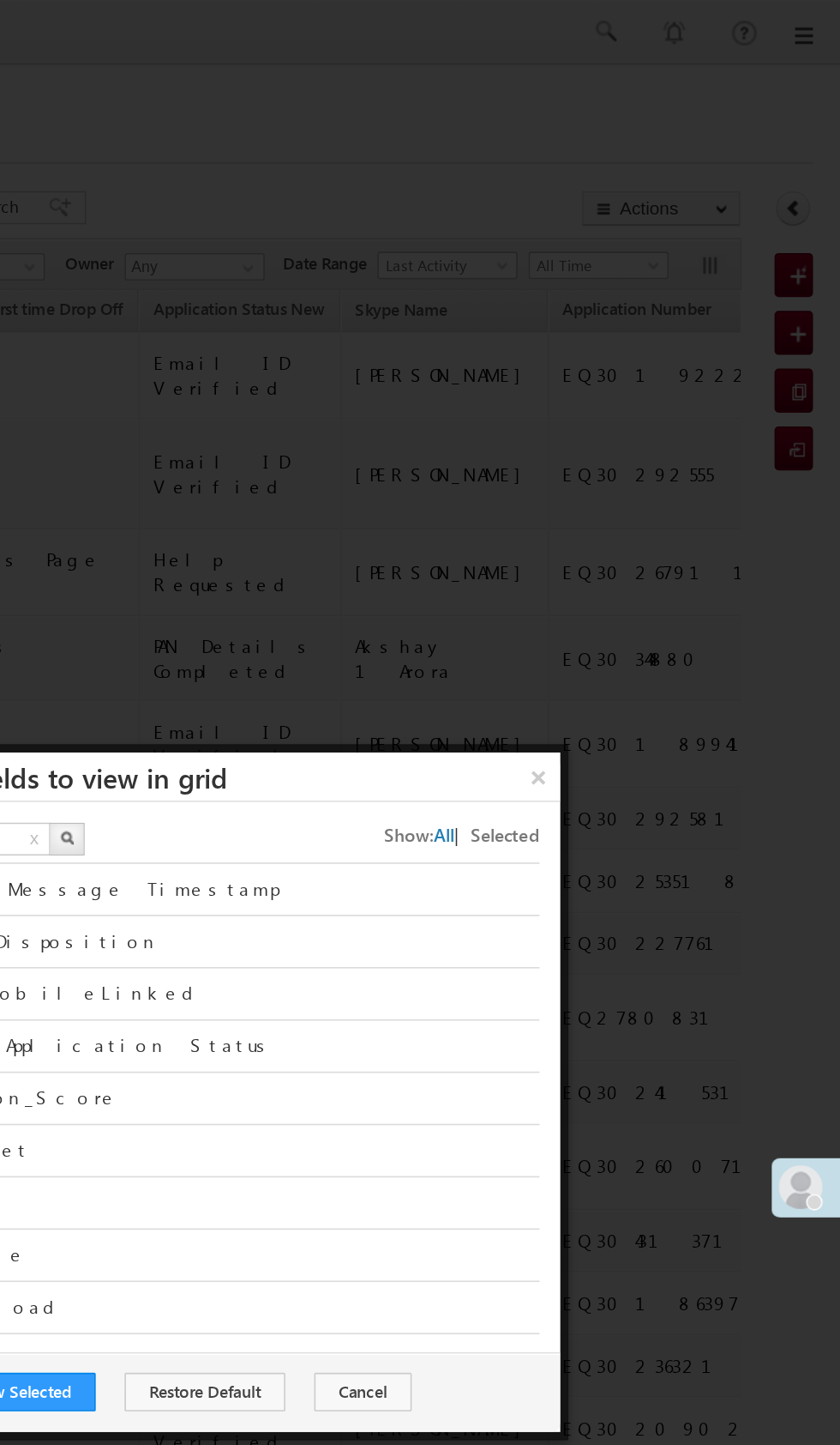
click at [659, 483] on button "×" at bounding box center [651, 485] width 27 height 30
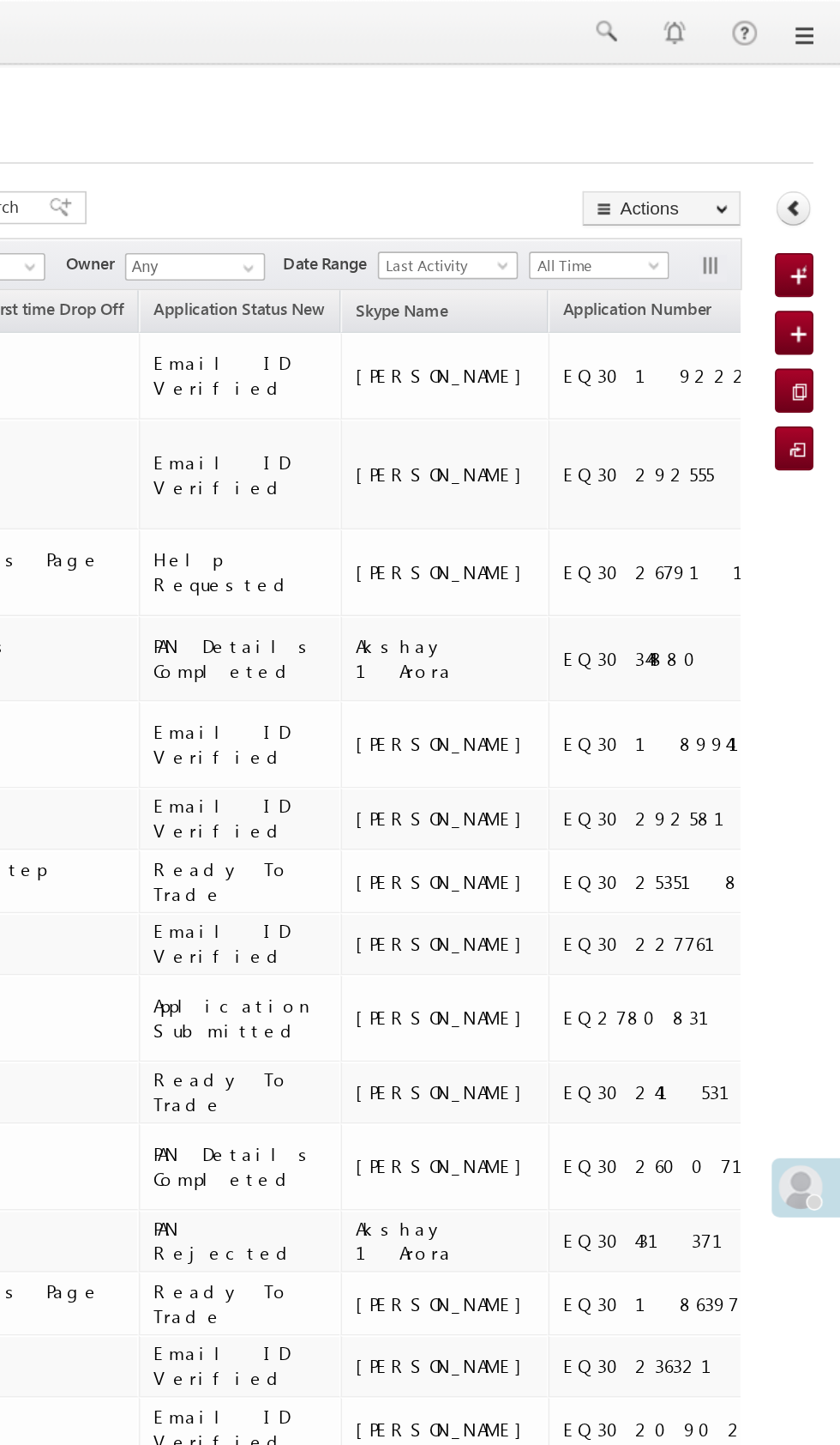
scroll to position [0, 0]
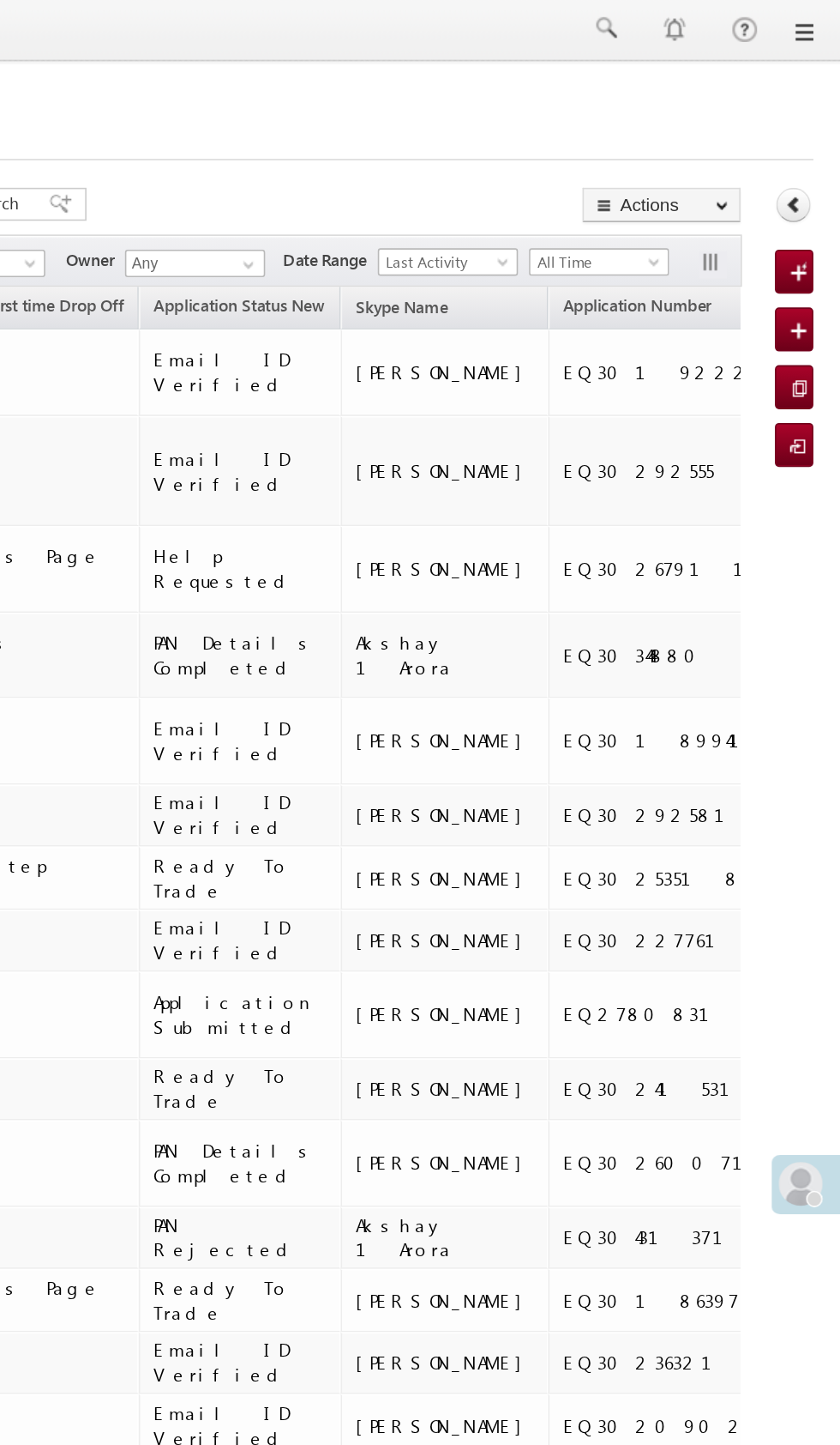
click at [810, 132] on icon at bounding box center [811, 129] width 12 height 12
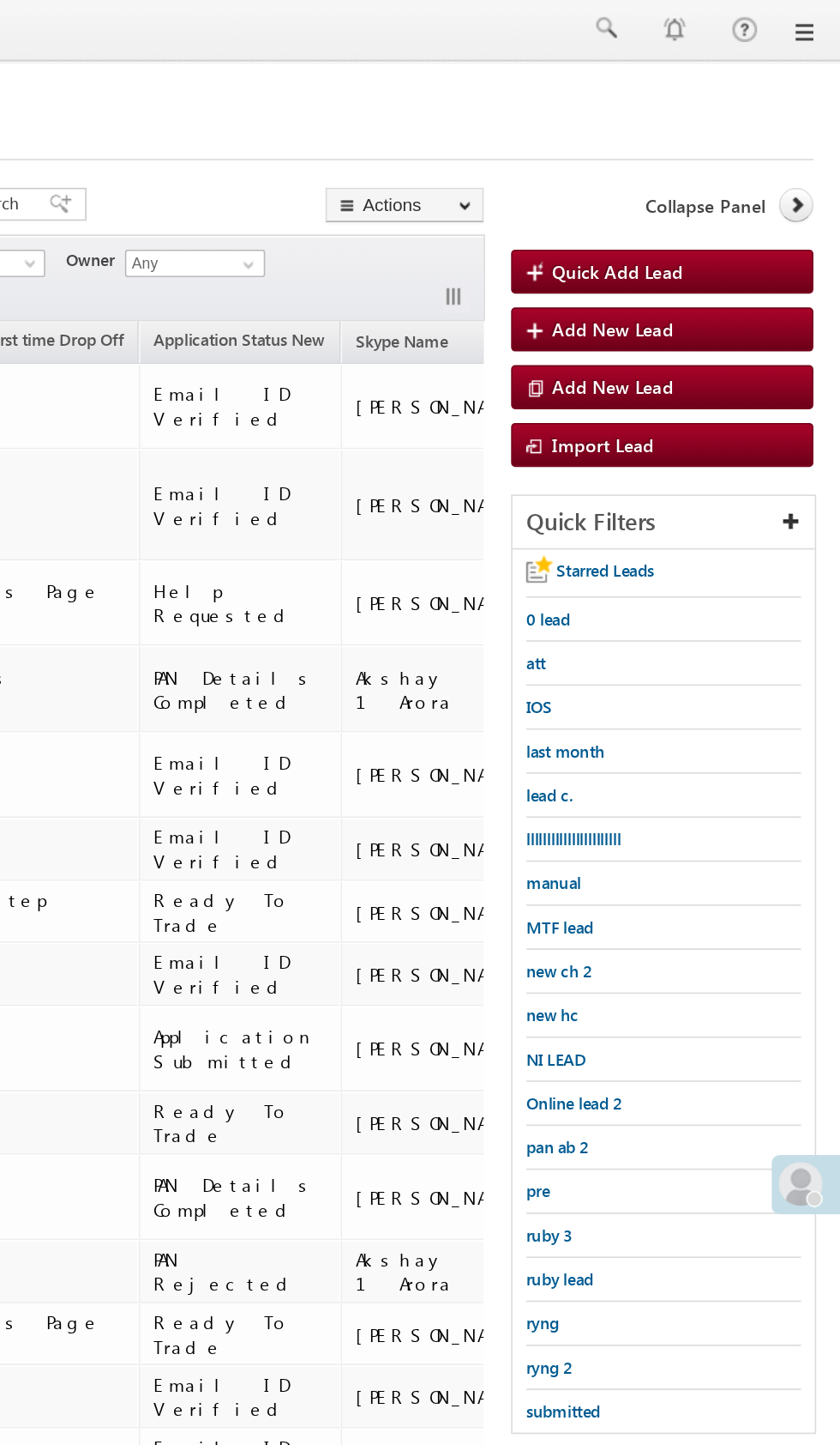
click at [669, 884] on span "submitted" at bounding box center [667, 883] width 46 height 13
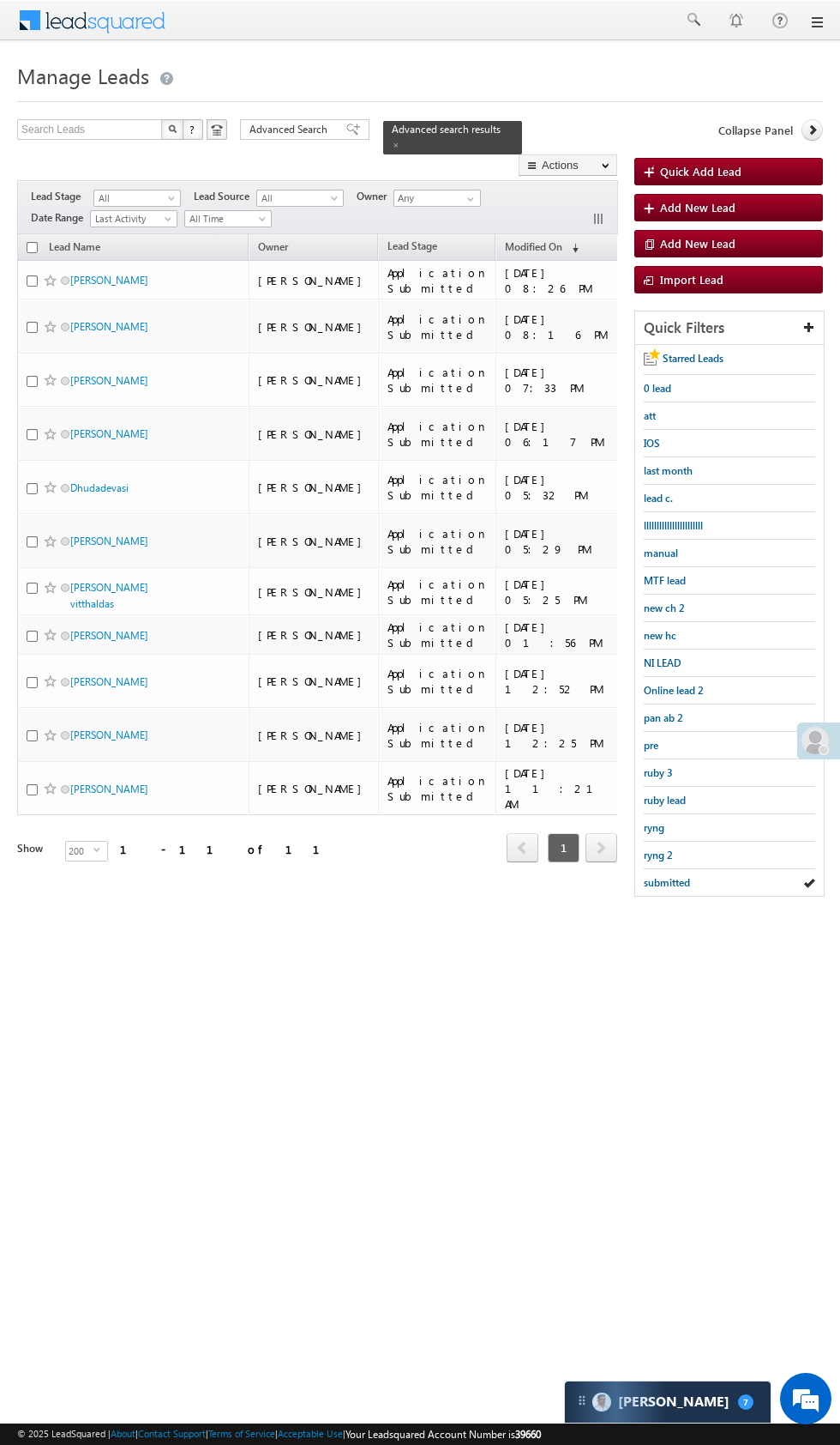
click at [401, 141] on span at bounding box center [396, 144] width 8 height 8
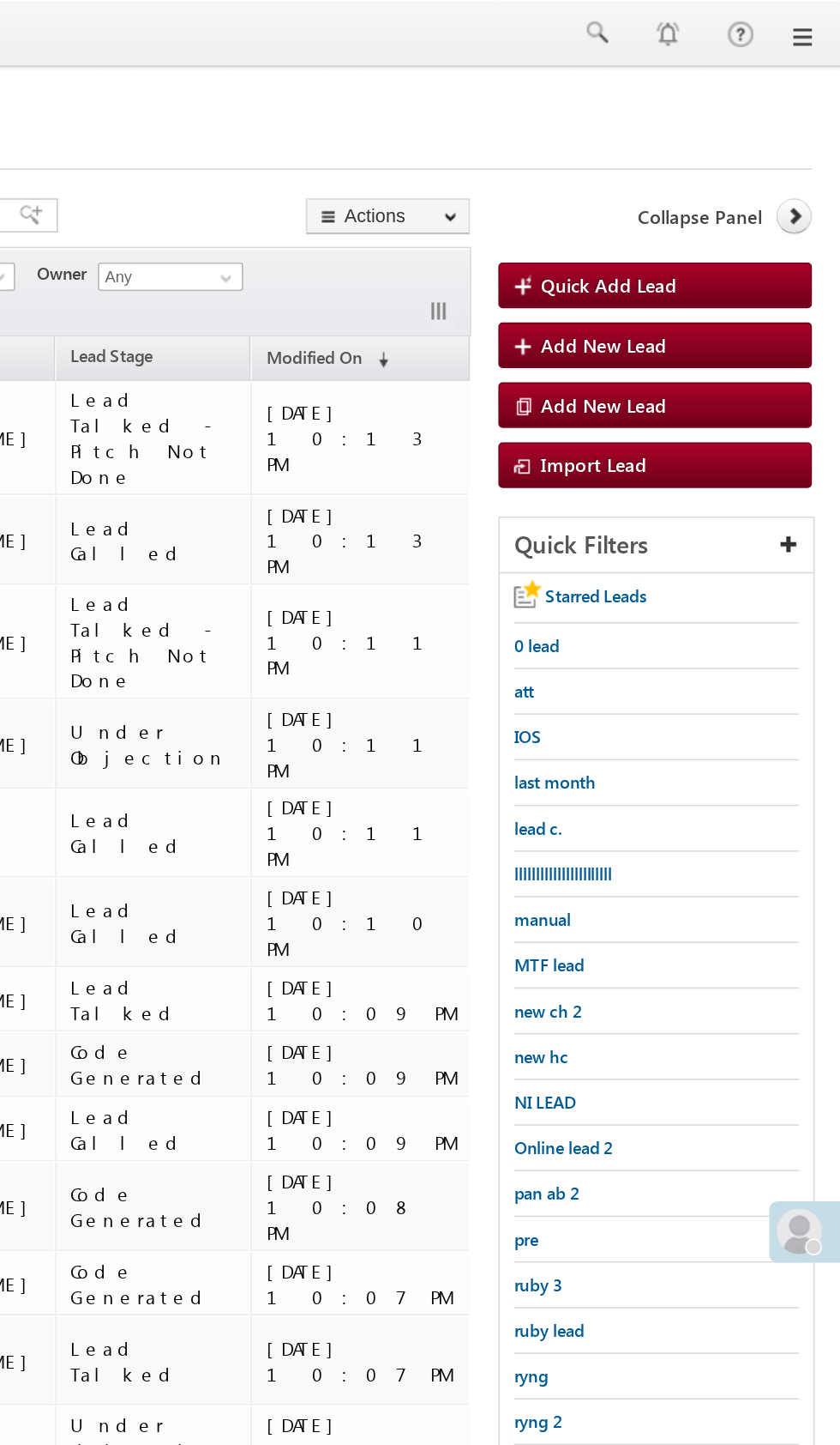
click at [812, 129] on icon at bounding box center [813, 129] width 12 height 12
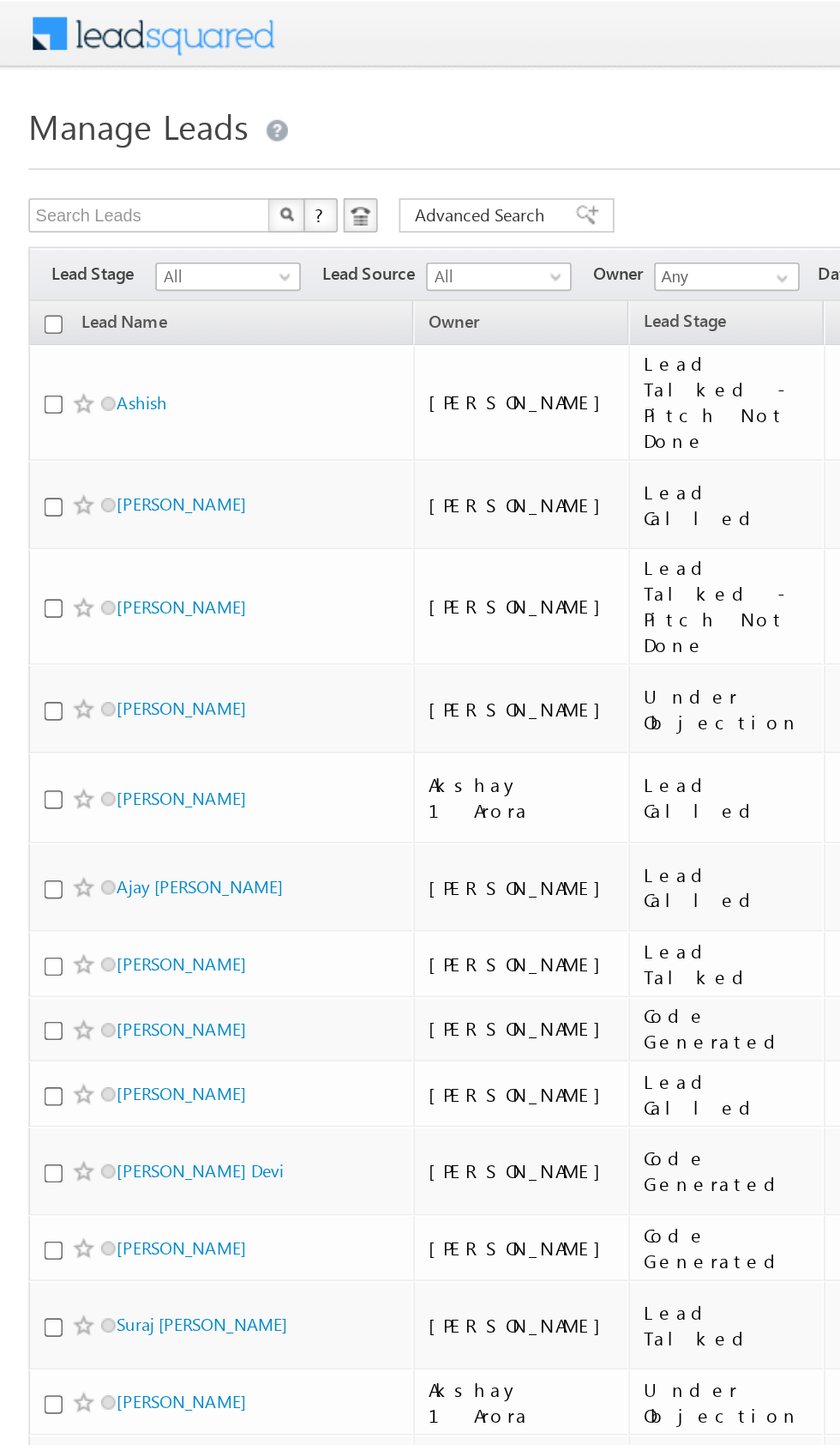
scroll to position [0, 2]
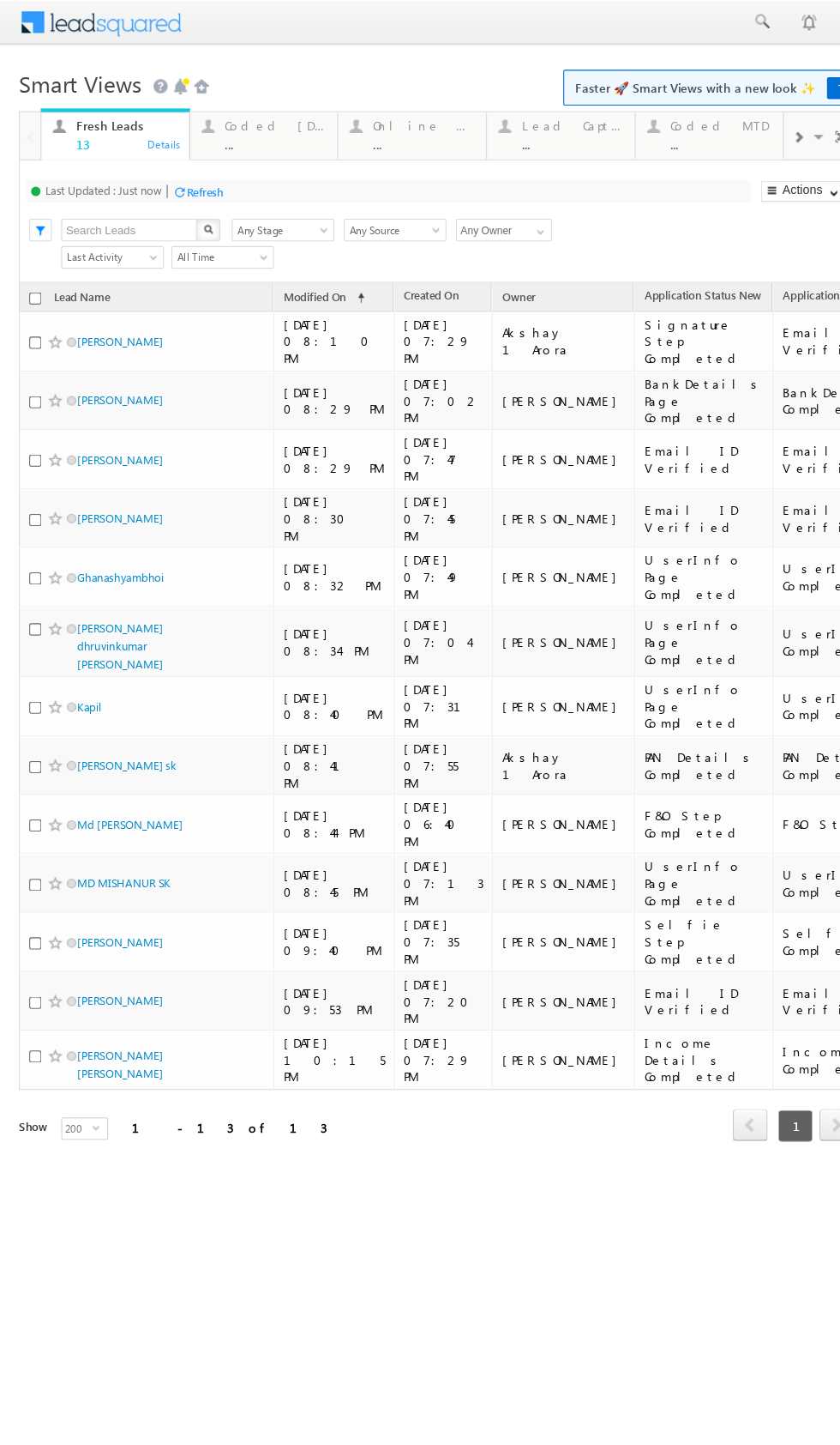
click at [486, 830] on td "[PERSON_NAME]" at bounding box center [512, 856] width 129 height 54
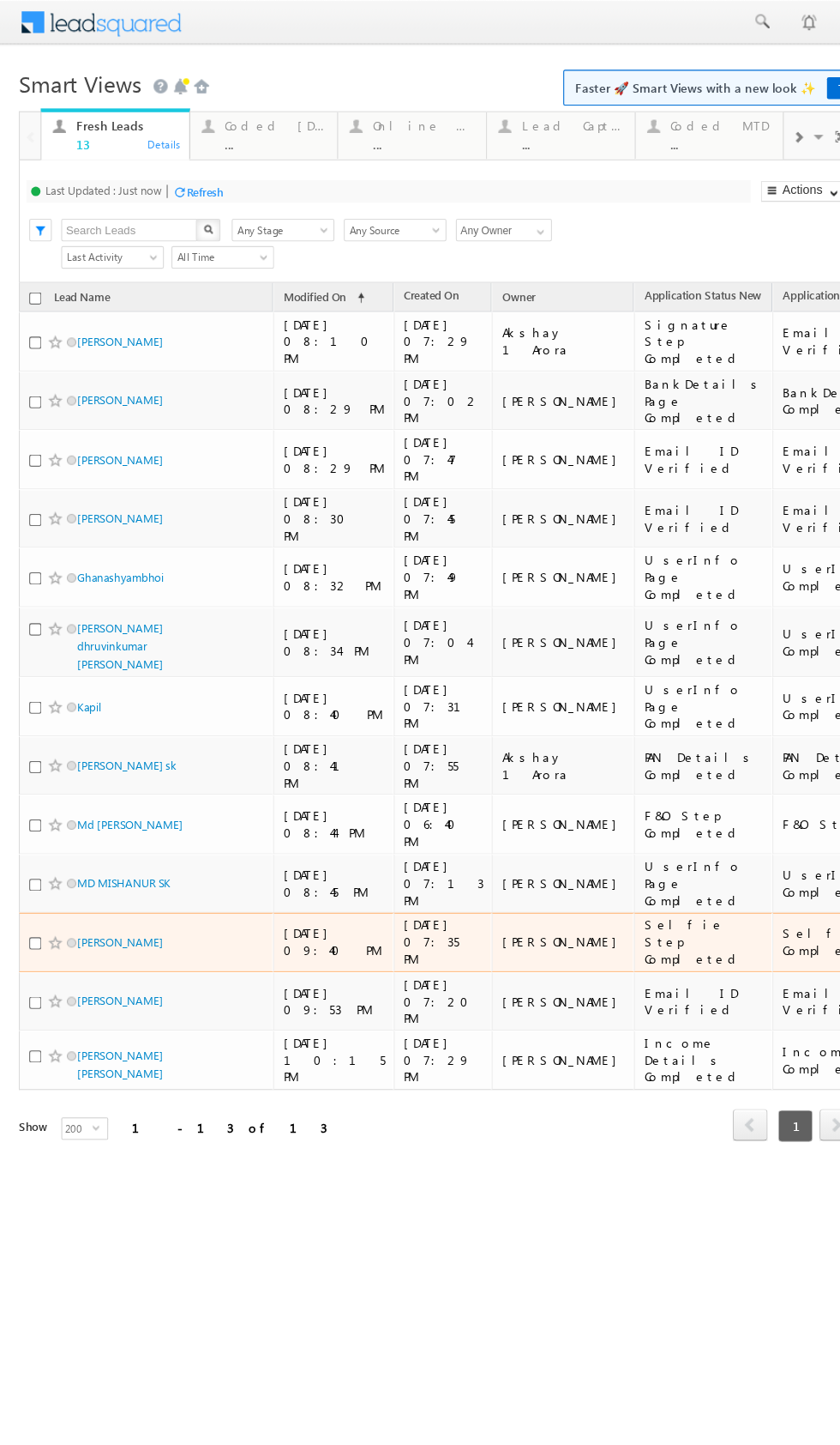
click at [259, 130] on div "..." at bounding box center [251, 131] width 92 height 13
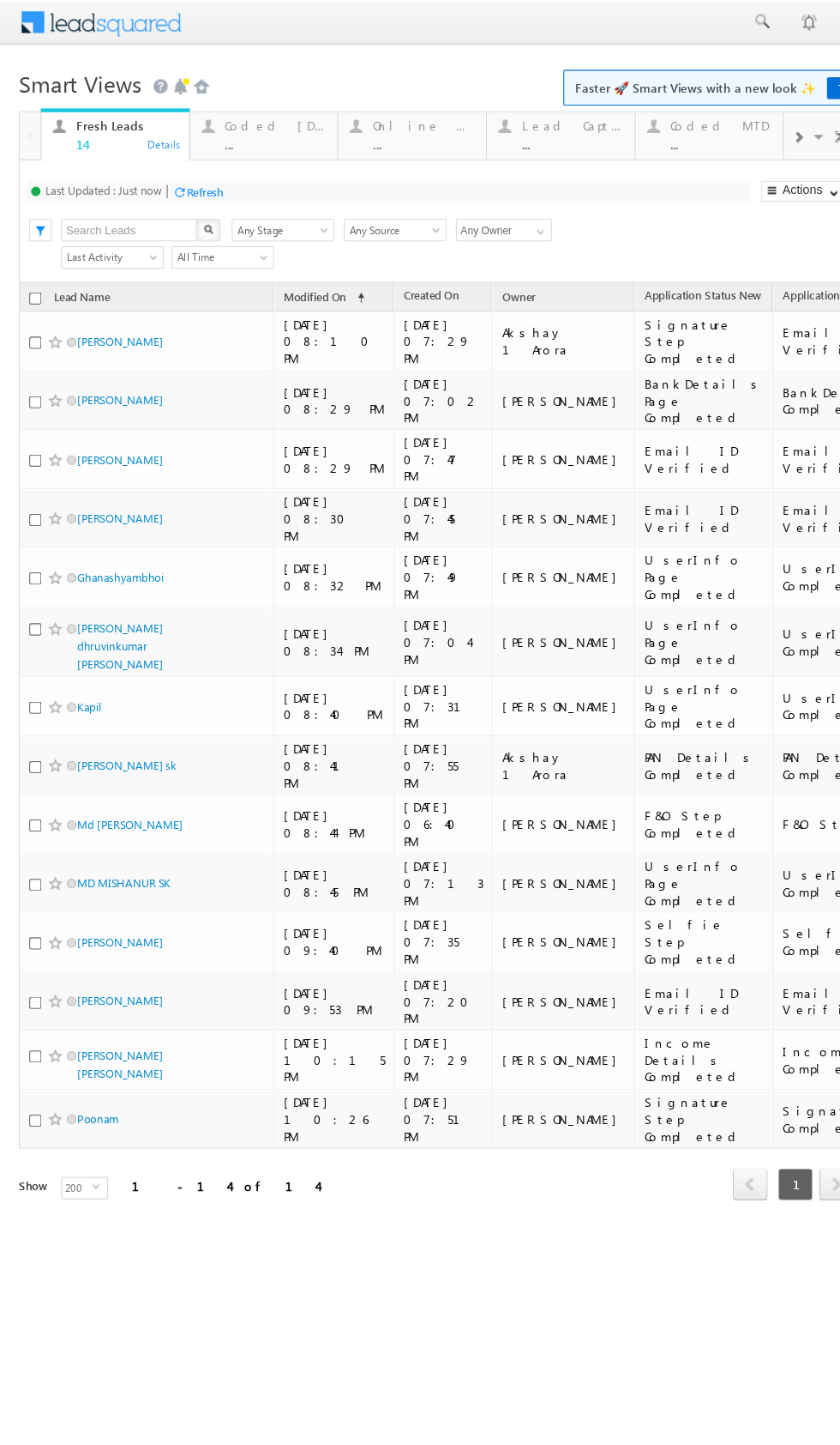
click at [239, 130] on div "..." at bounding box center [251, 131] width 92 height 13
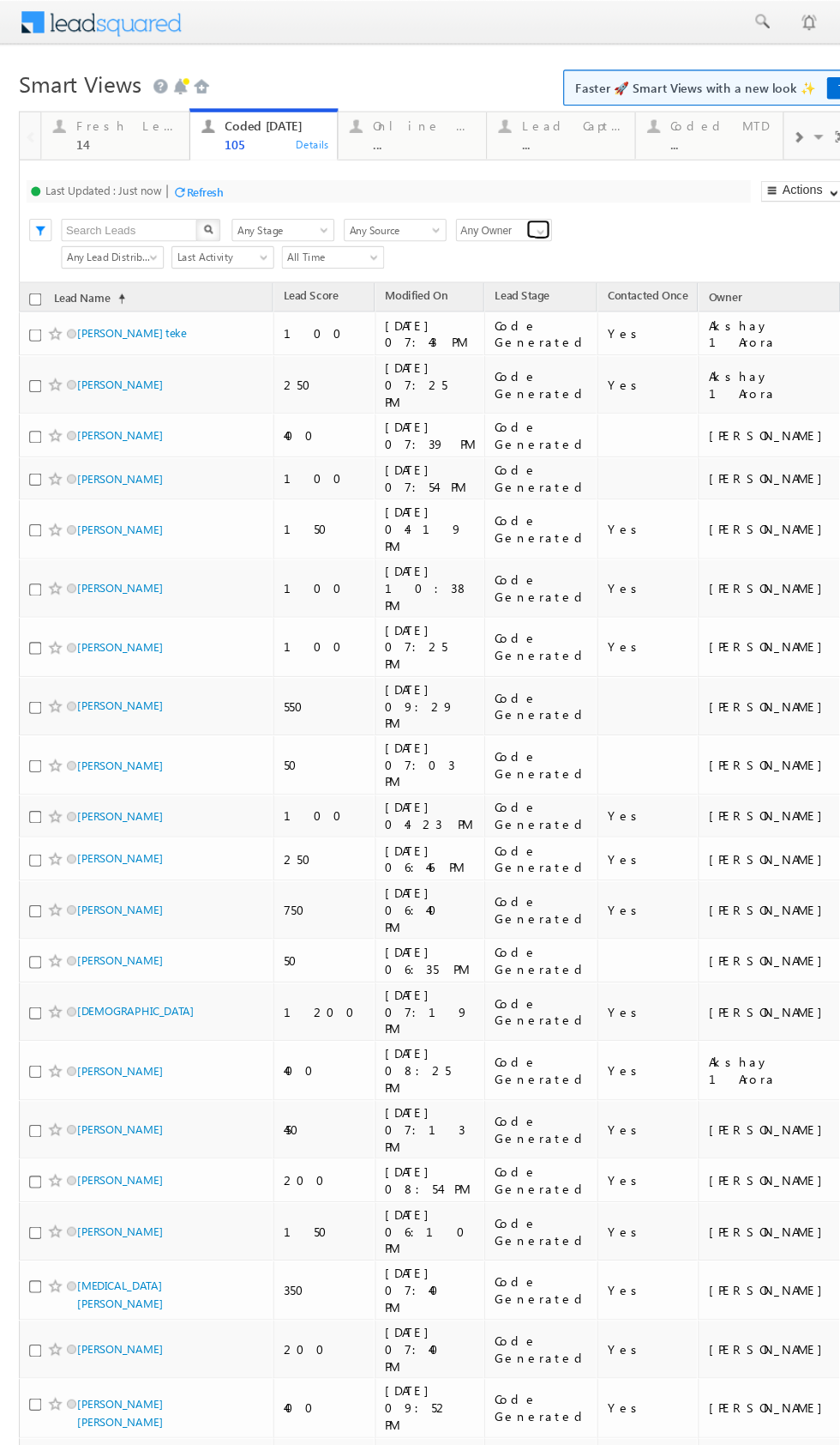
click at [492, 211] on span at bounding box center [492, 210] width 14 height 14
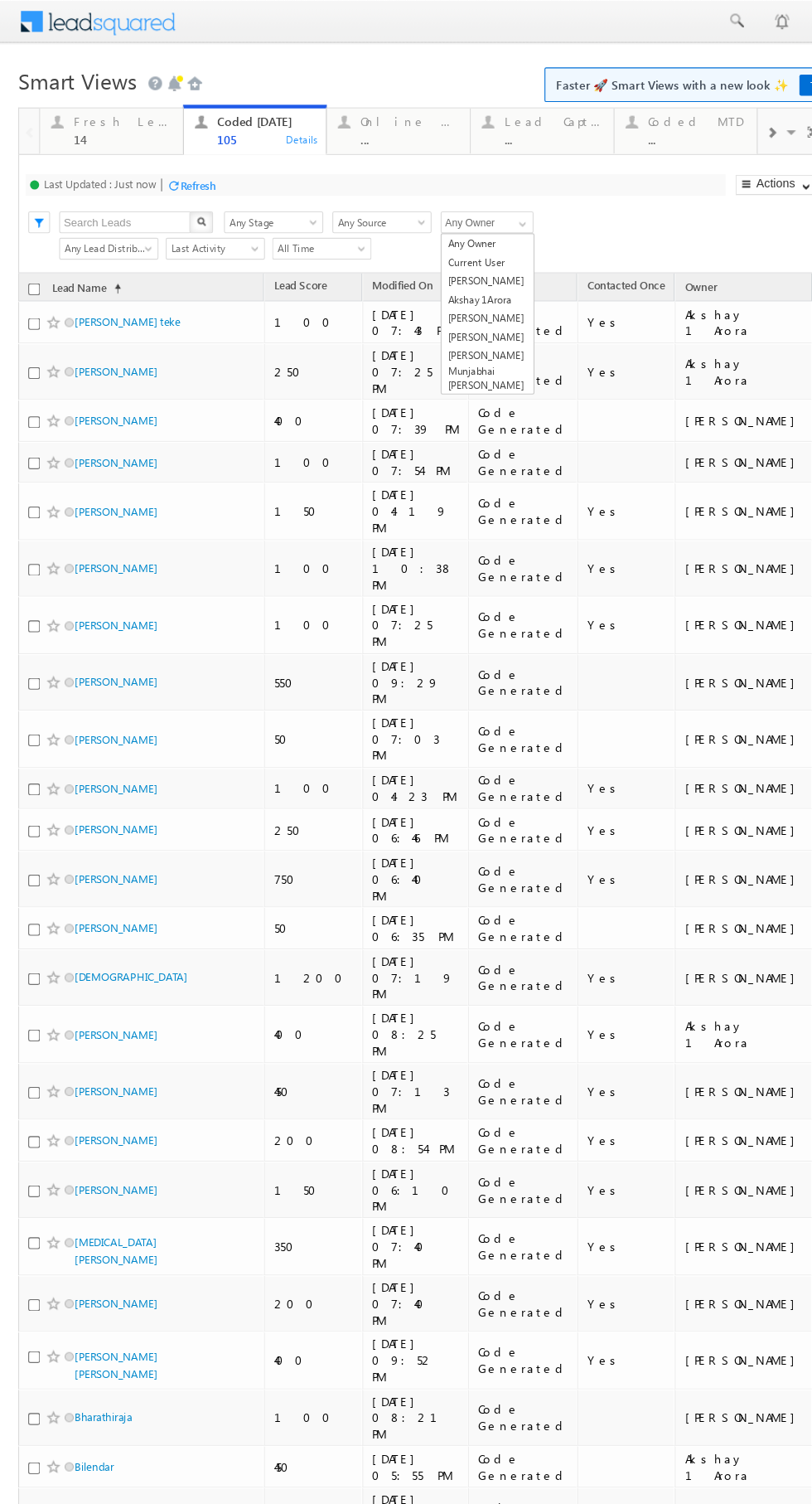
click at [458, 326] on link "[PERSON_NAME] Munjabhai [PERSON_NAME]" at bounding box center [444, 337] width 84 height 45
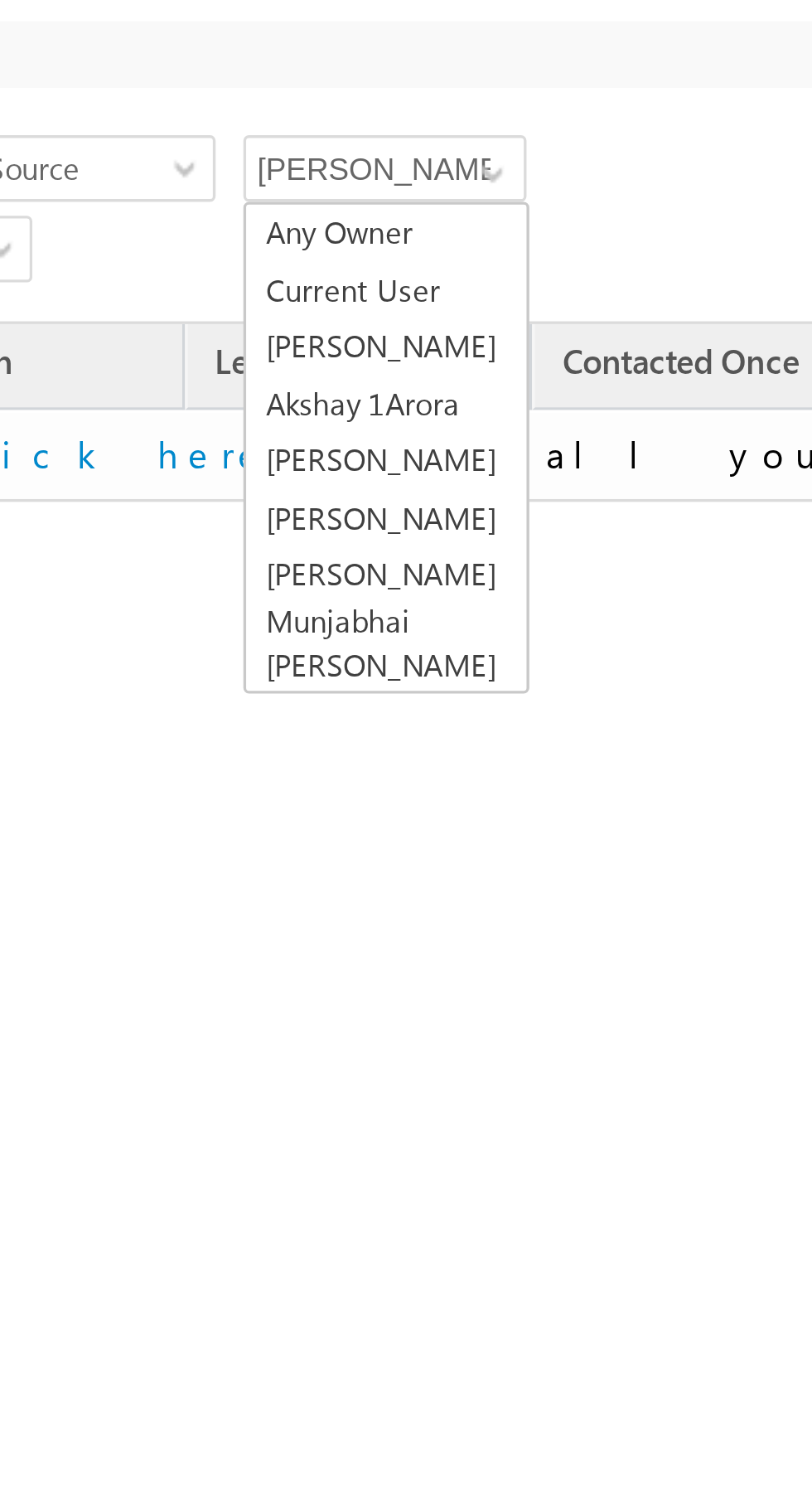
scroll to position [7, 0]
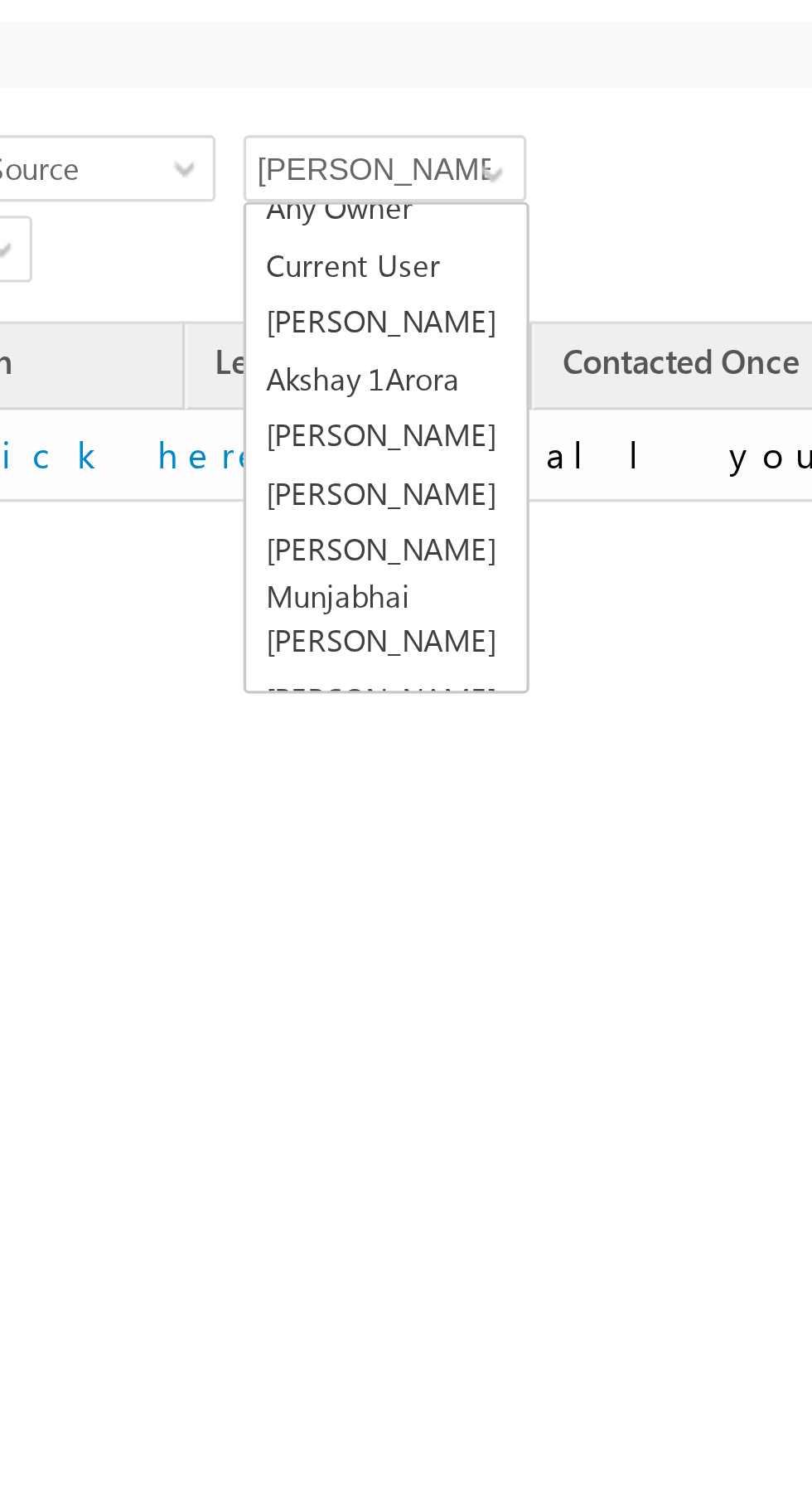
type input "Any Owner"
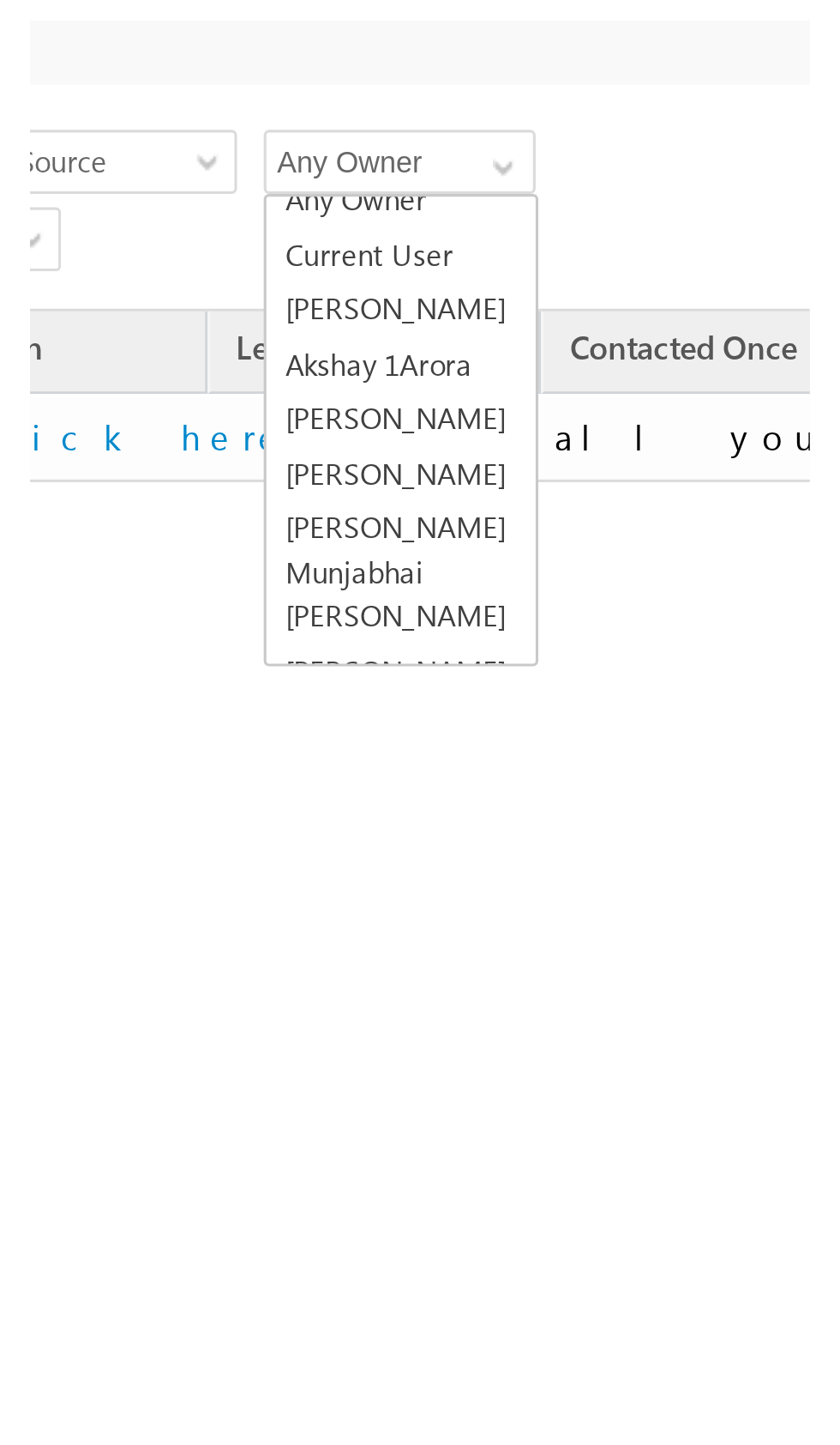
scroll to position [0, 0]
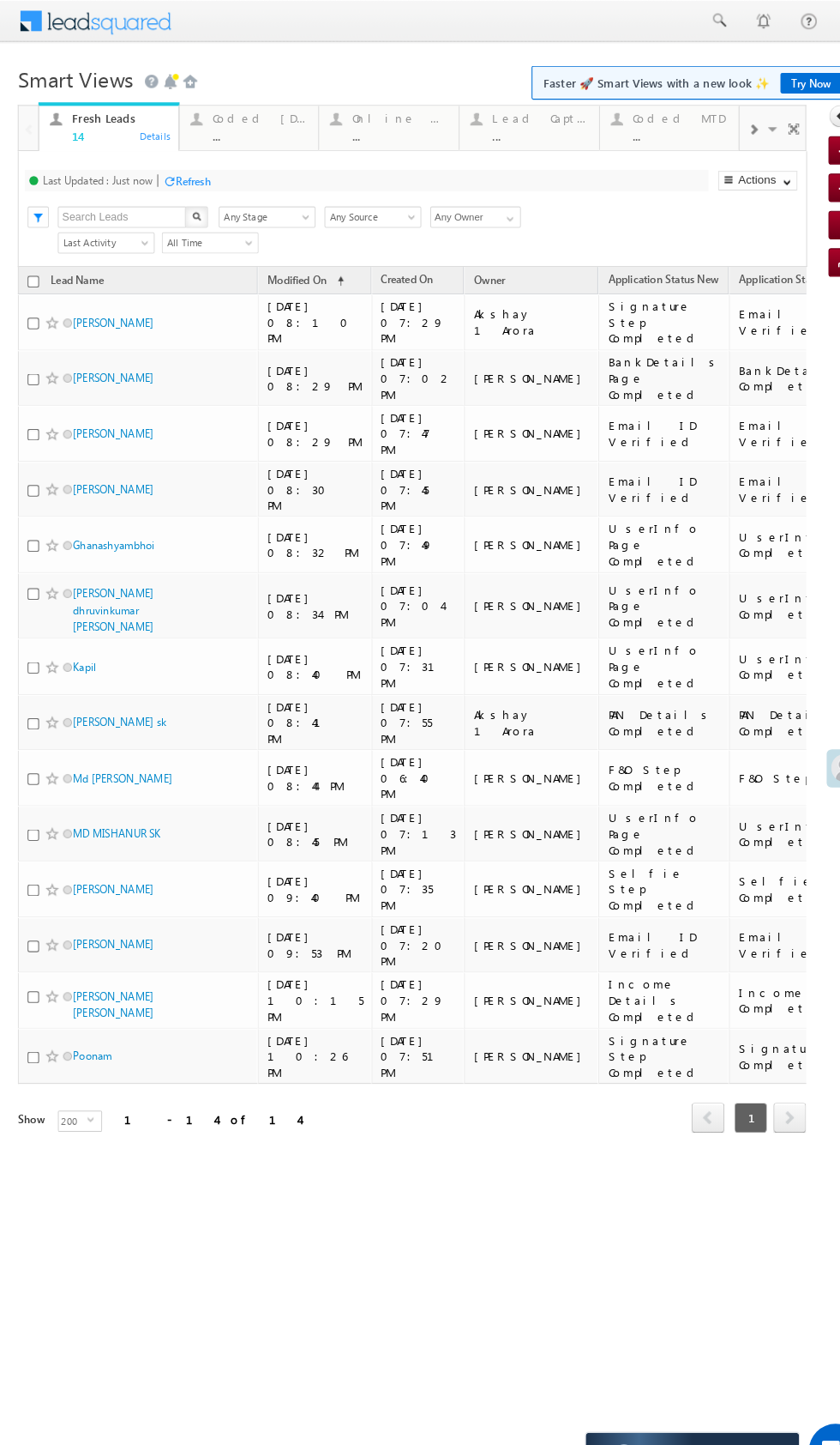
click at [256, 138] on div "..." at bounding box center [251, 131] width 92 height 13
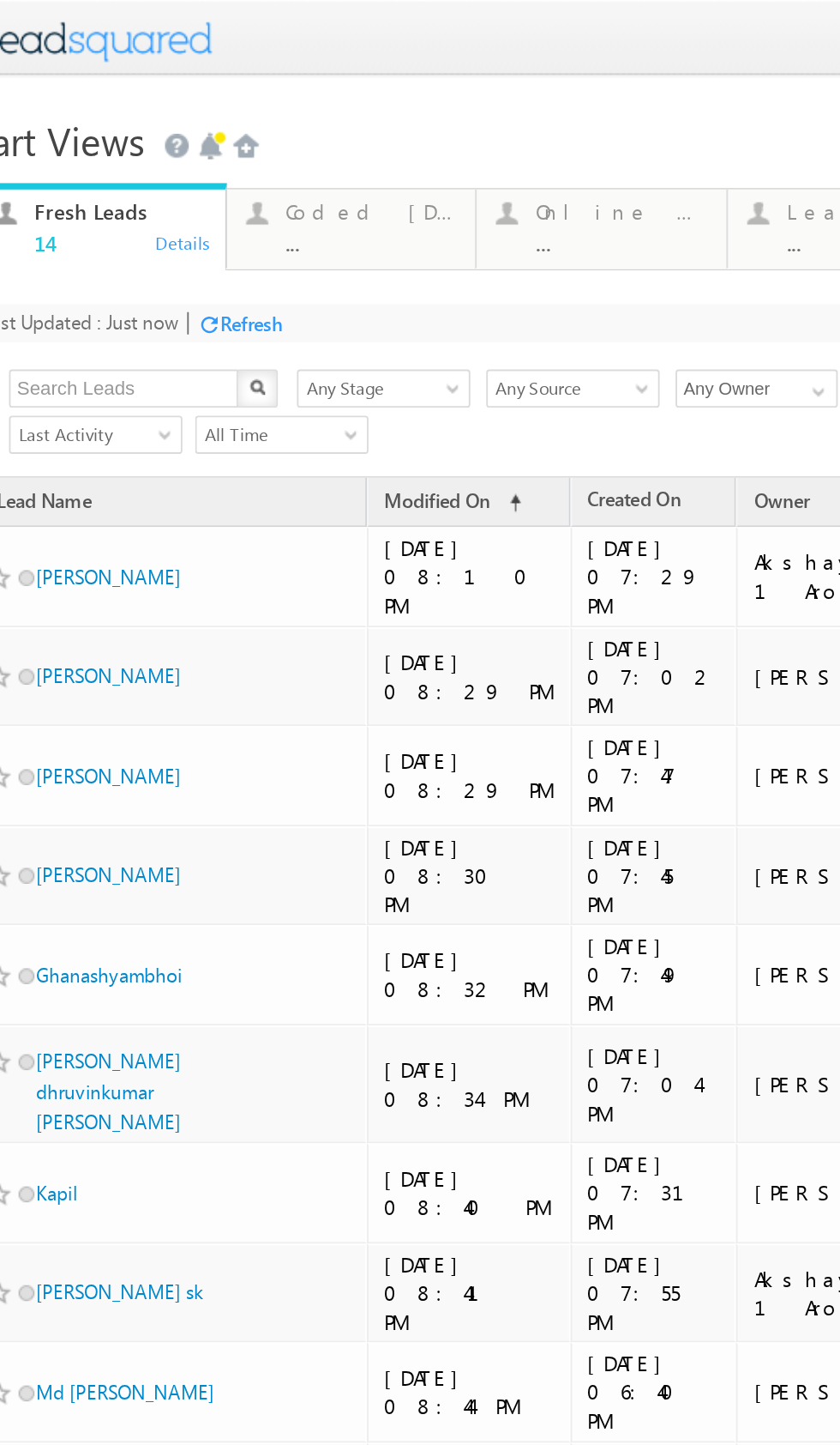
click at [152, 122] on div "Coded [DATE] ..." at bounding box center [156, 120] width 92 height 33
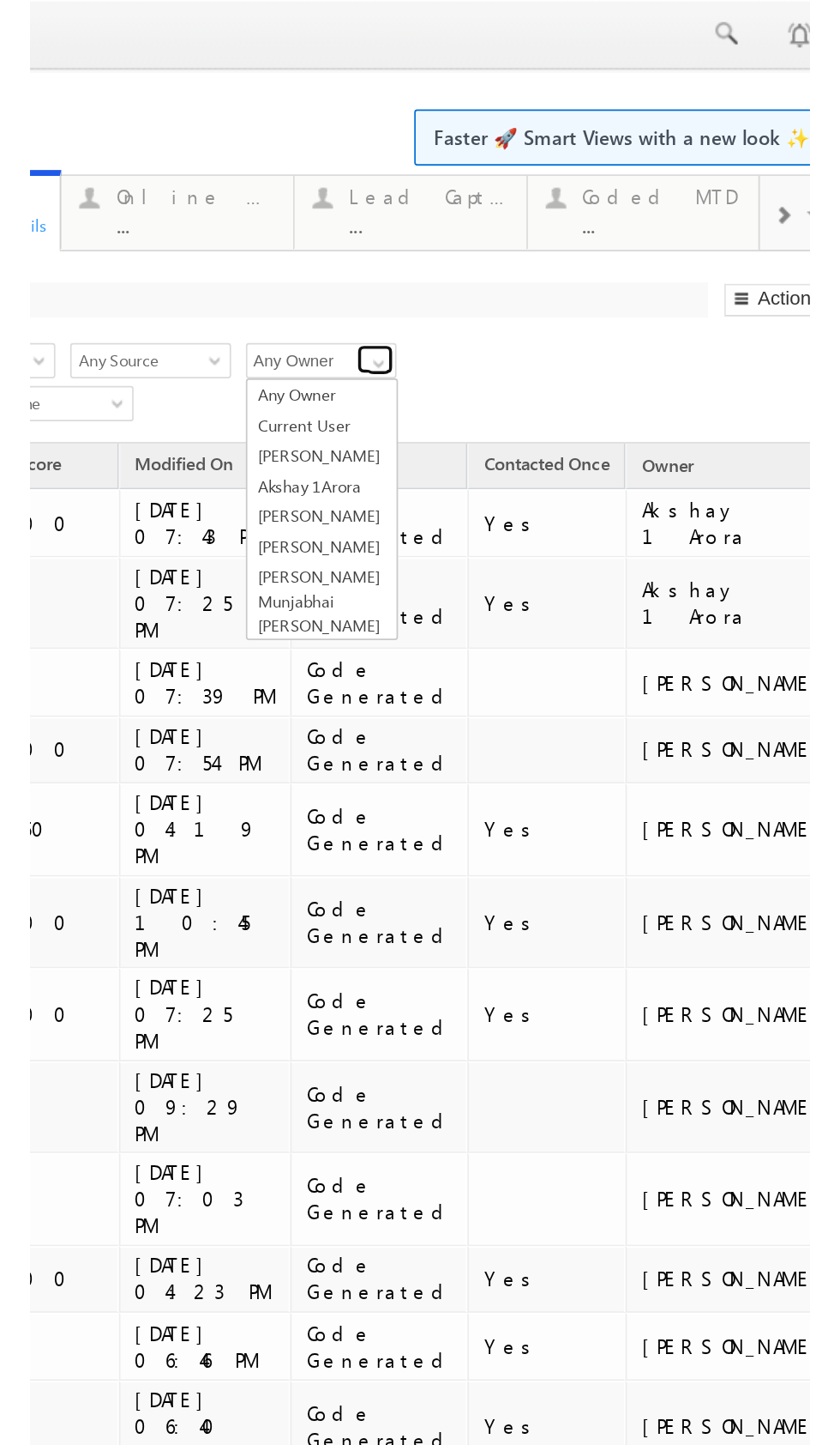
click at [25, 211] on span at bounding box center [24, 210] width 14 height 14
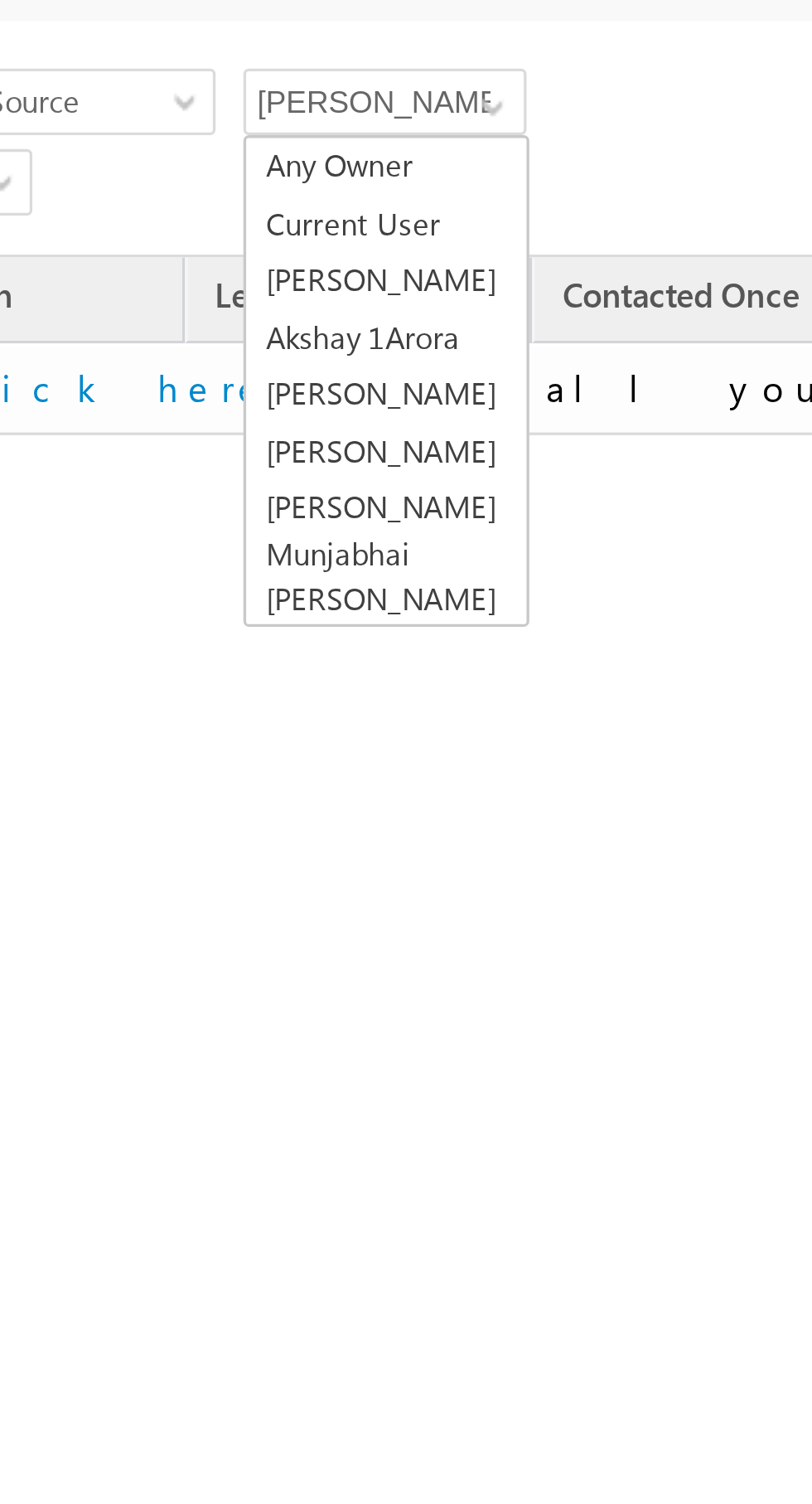
scroll to position [7, 0]
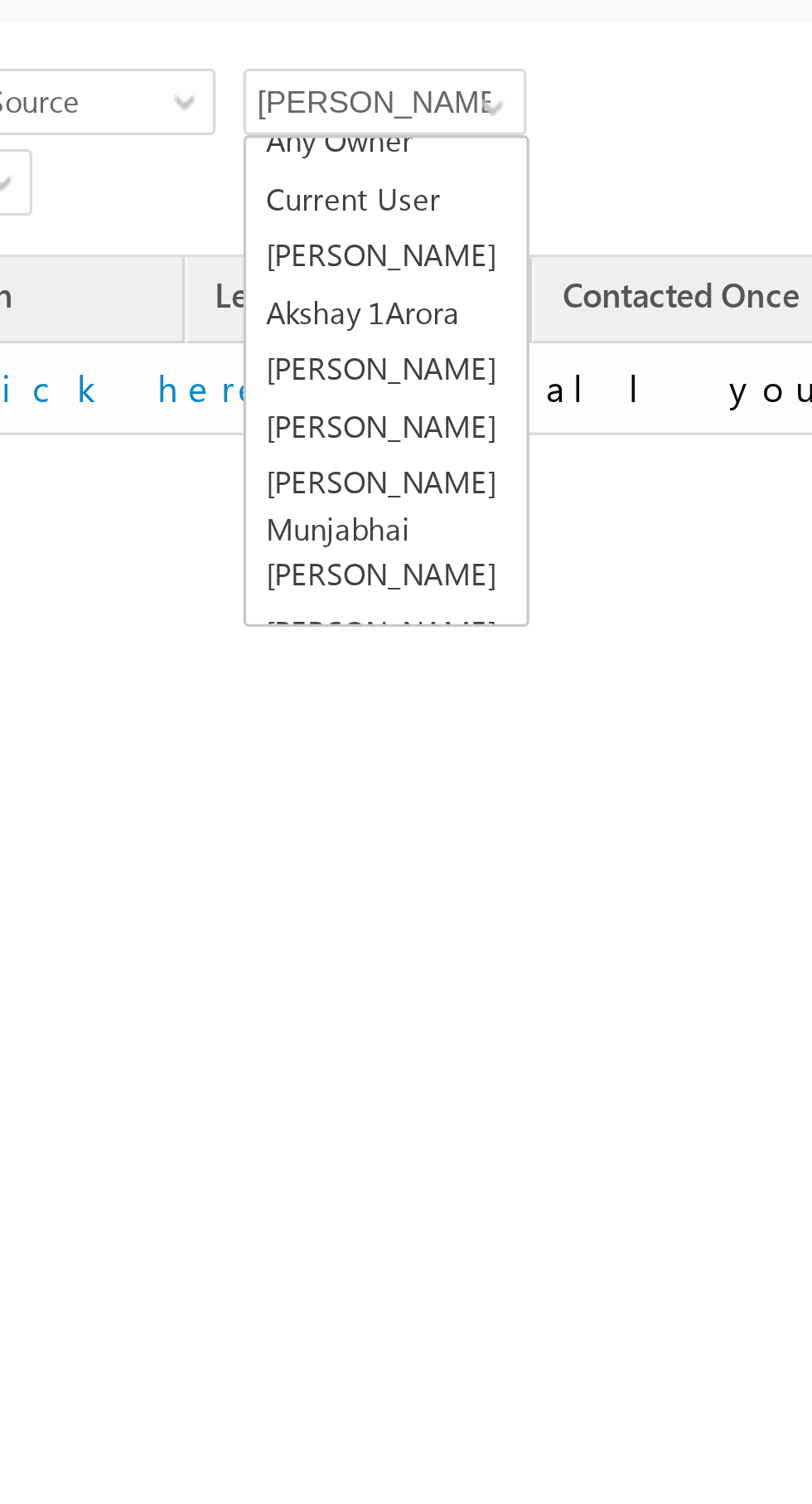
type input "Any Owner"
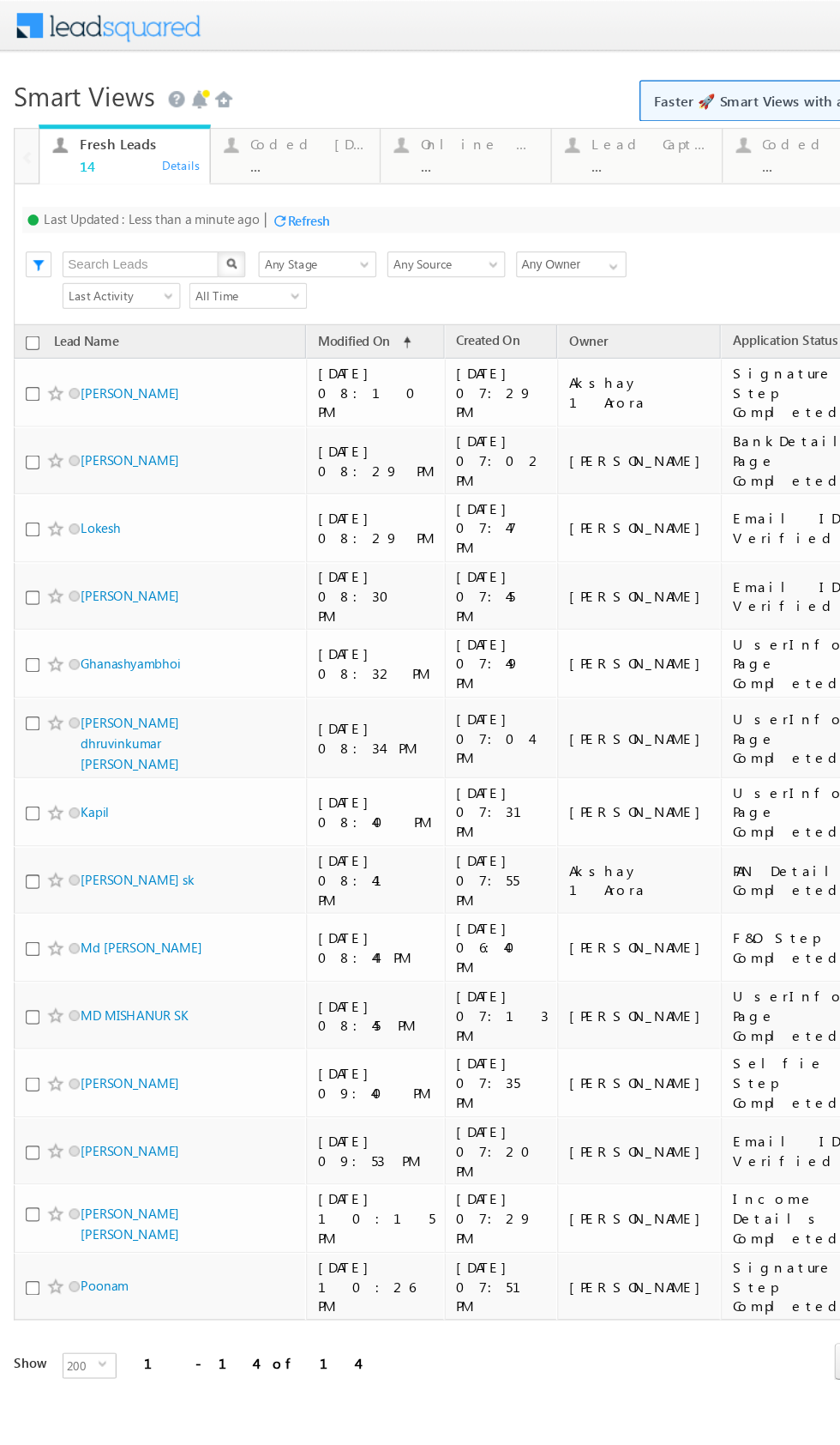
click at [238, 123] on div "Coded [DATE] ..." at bounding box center [243, 120] width 92 height 33
click at [234, 125] on div "..." at bounding box center [243, 131] width 92 height 13
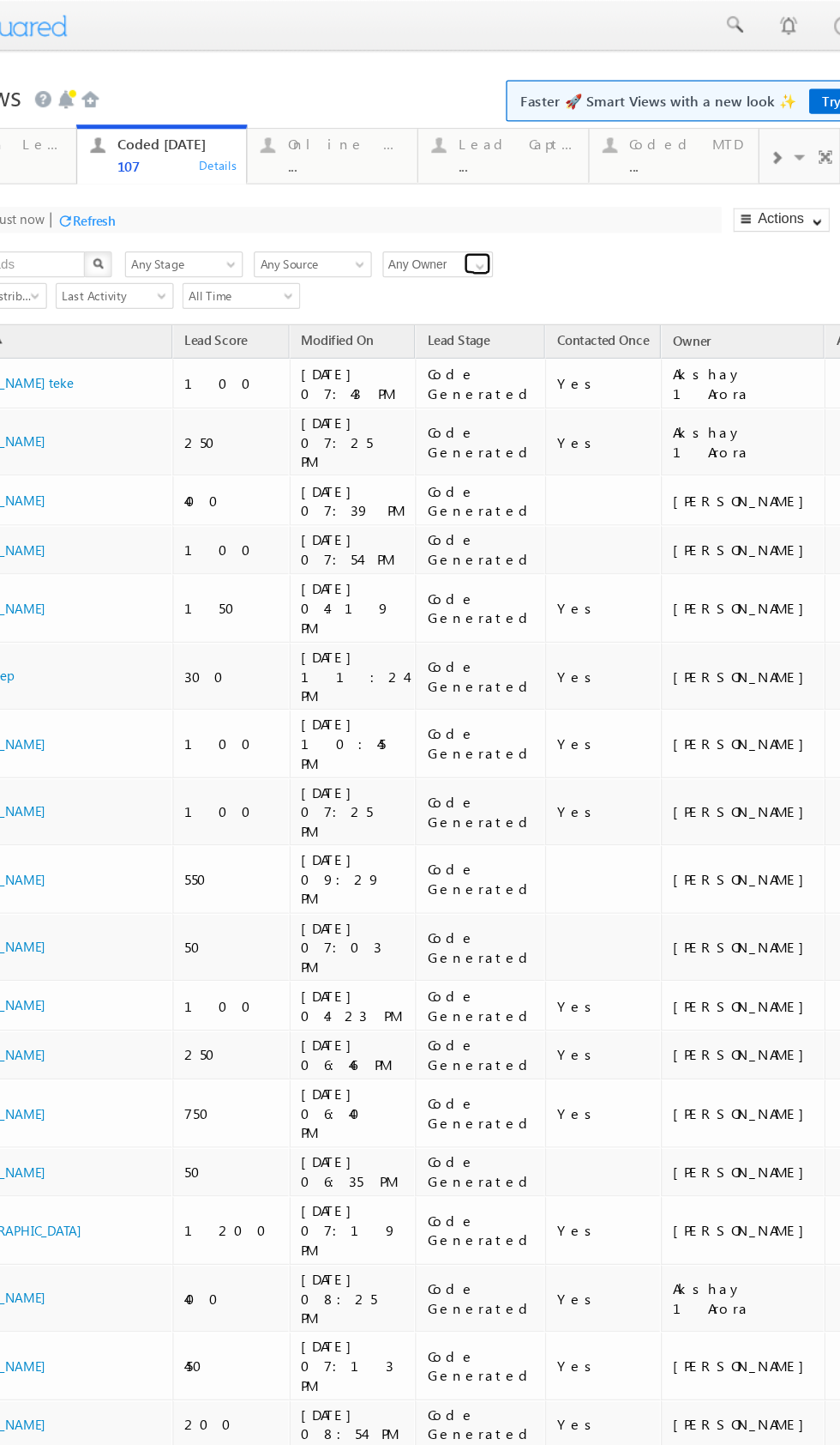
click at [351, 211] on span at bounding box center [351, 210] width 14 height 14
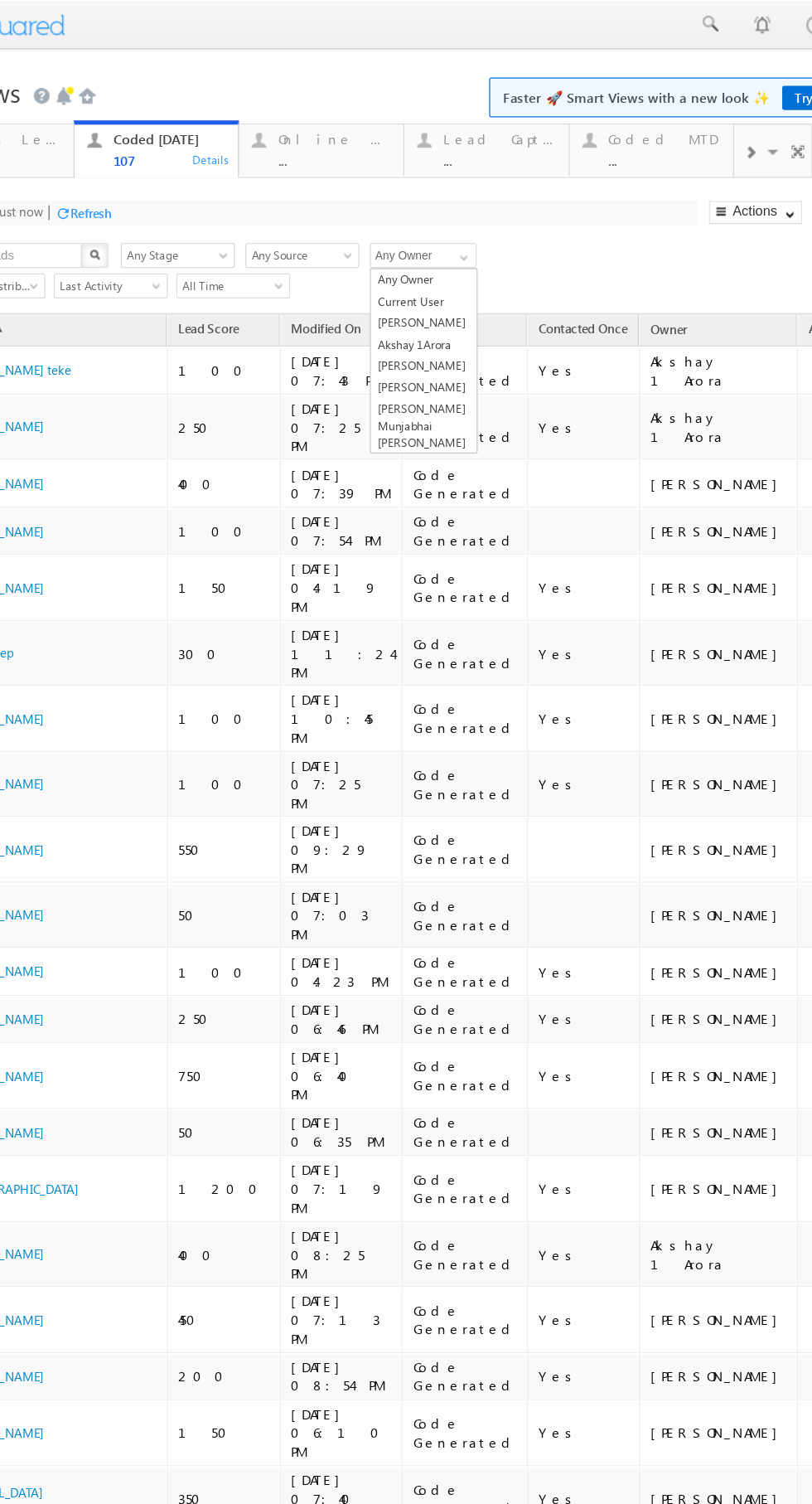
click at [327, 323] on link "[PERSON_NAME] Munjabhai [PERSON_NAME]" at bounding box center [307, 337] width 84 height 45
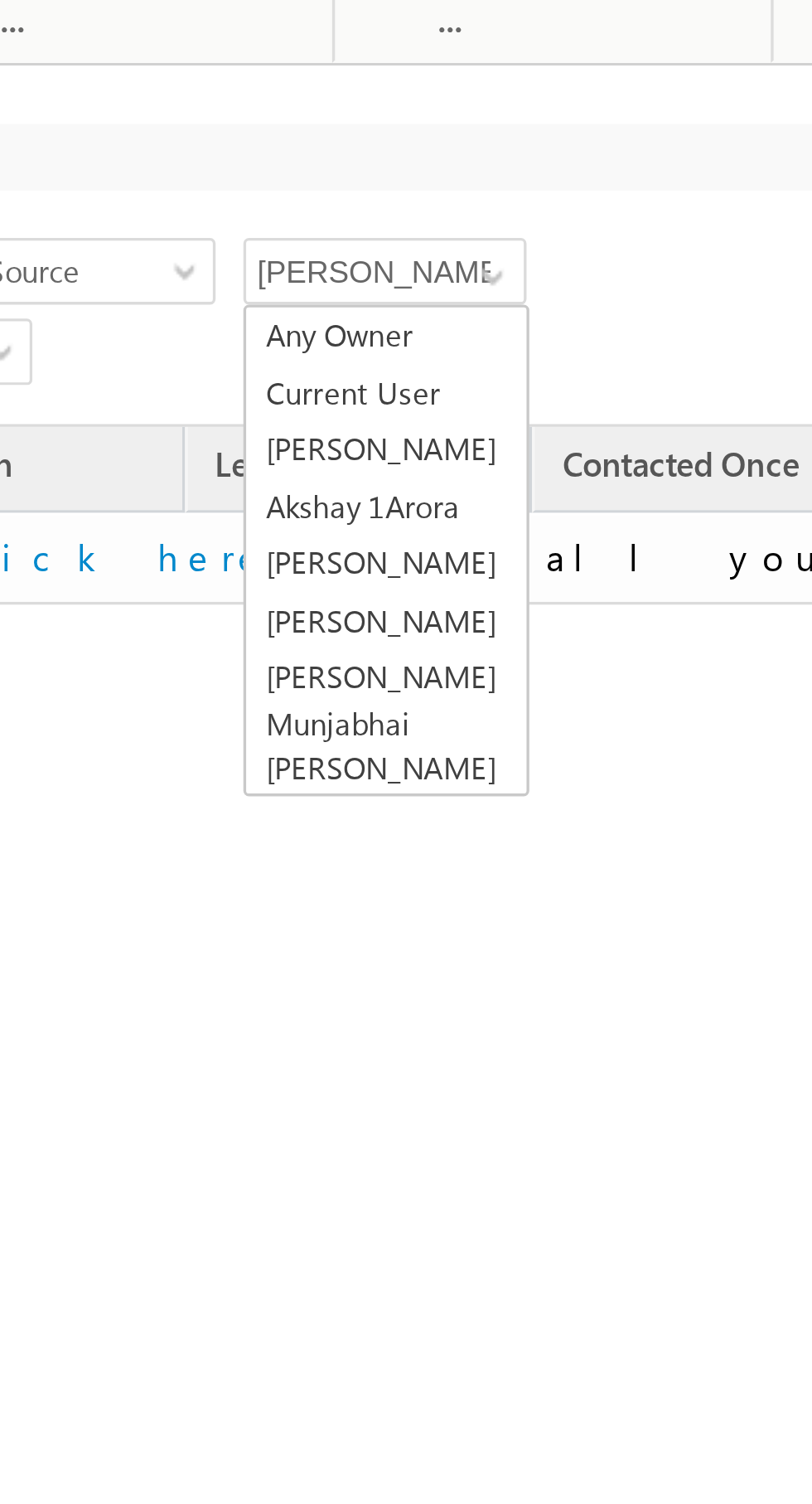
scroll to position [7, 0]
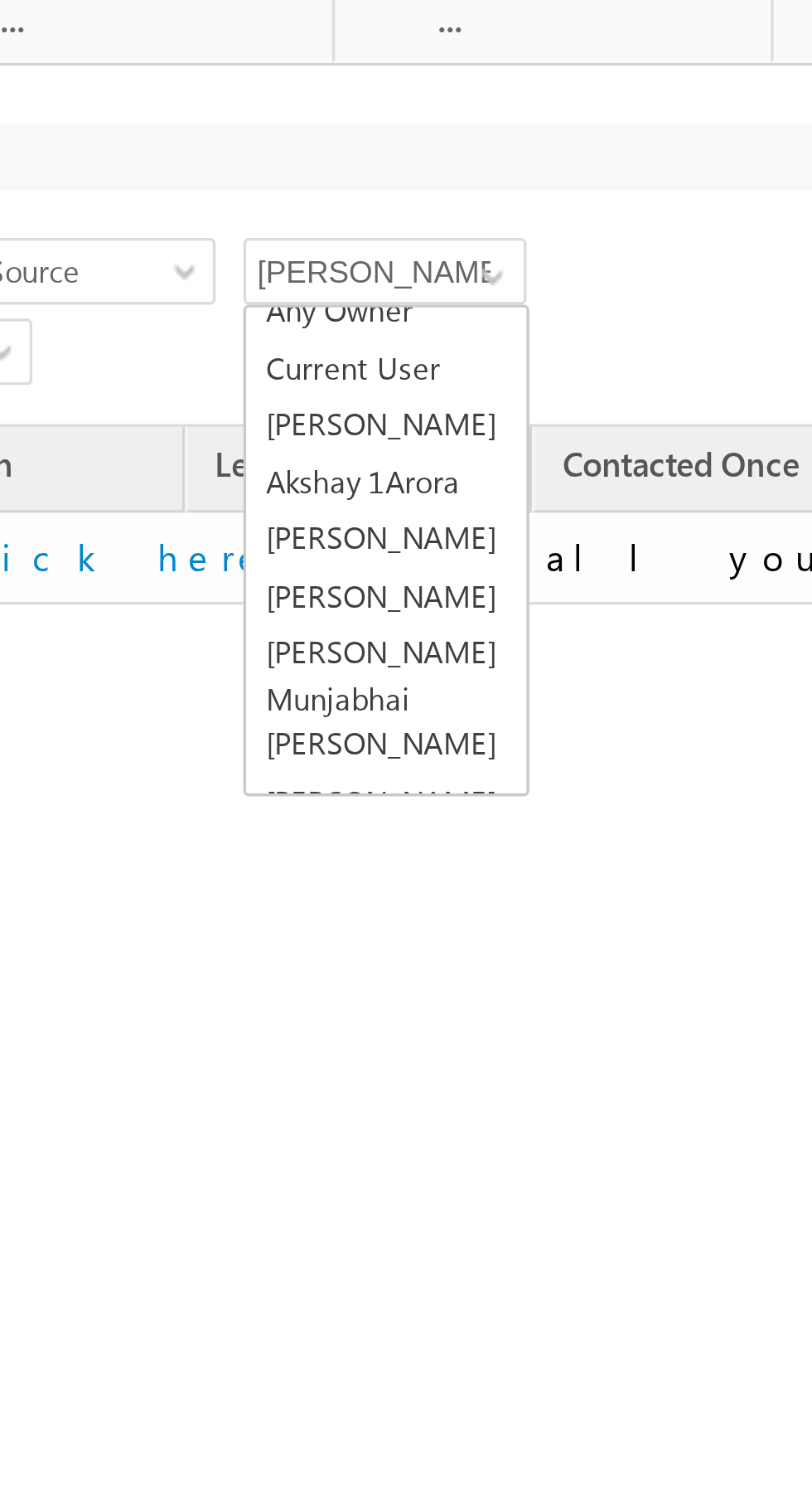
type input "Any Owner"
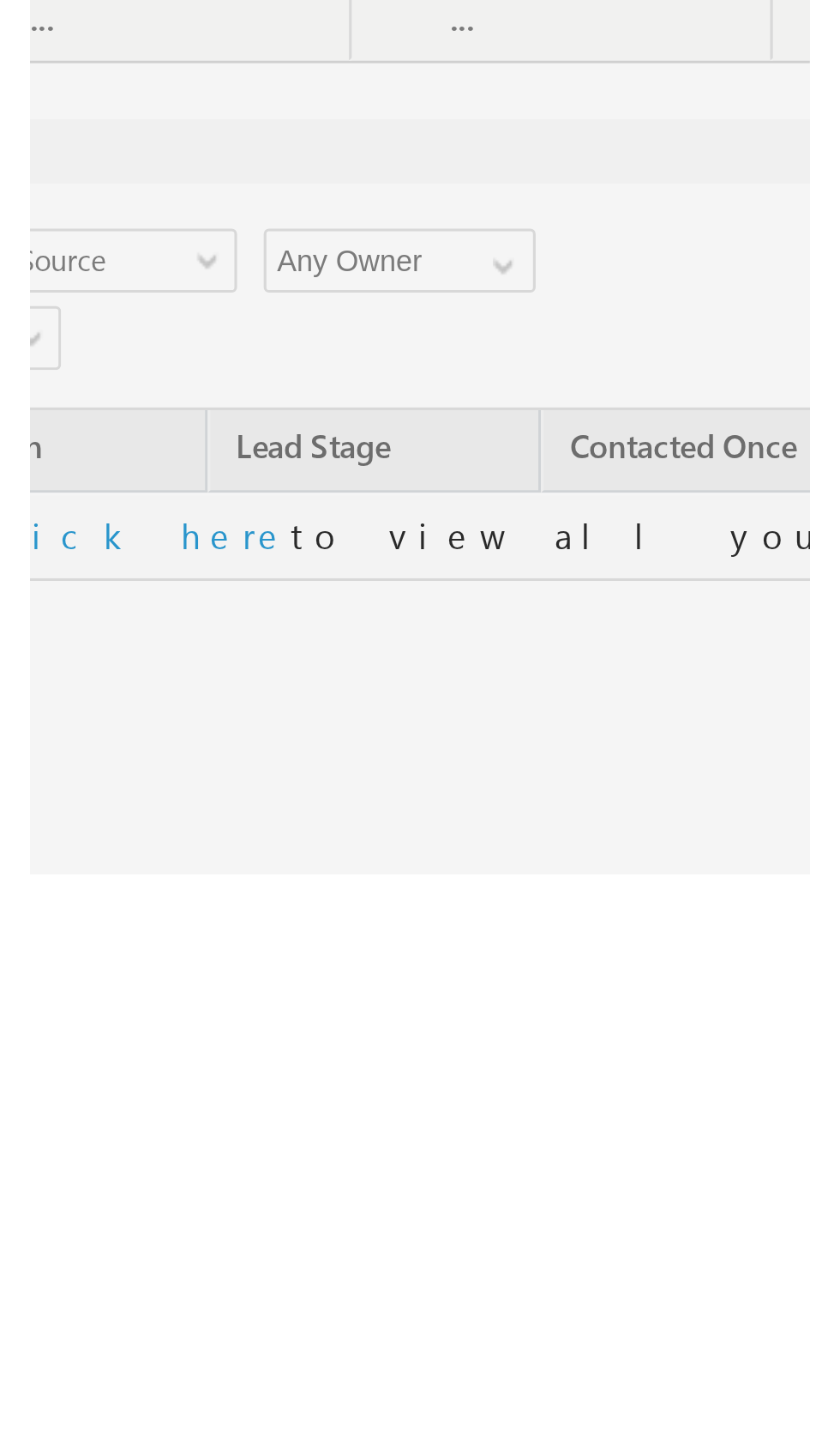
scroll to position [0, 0]
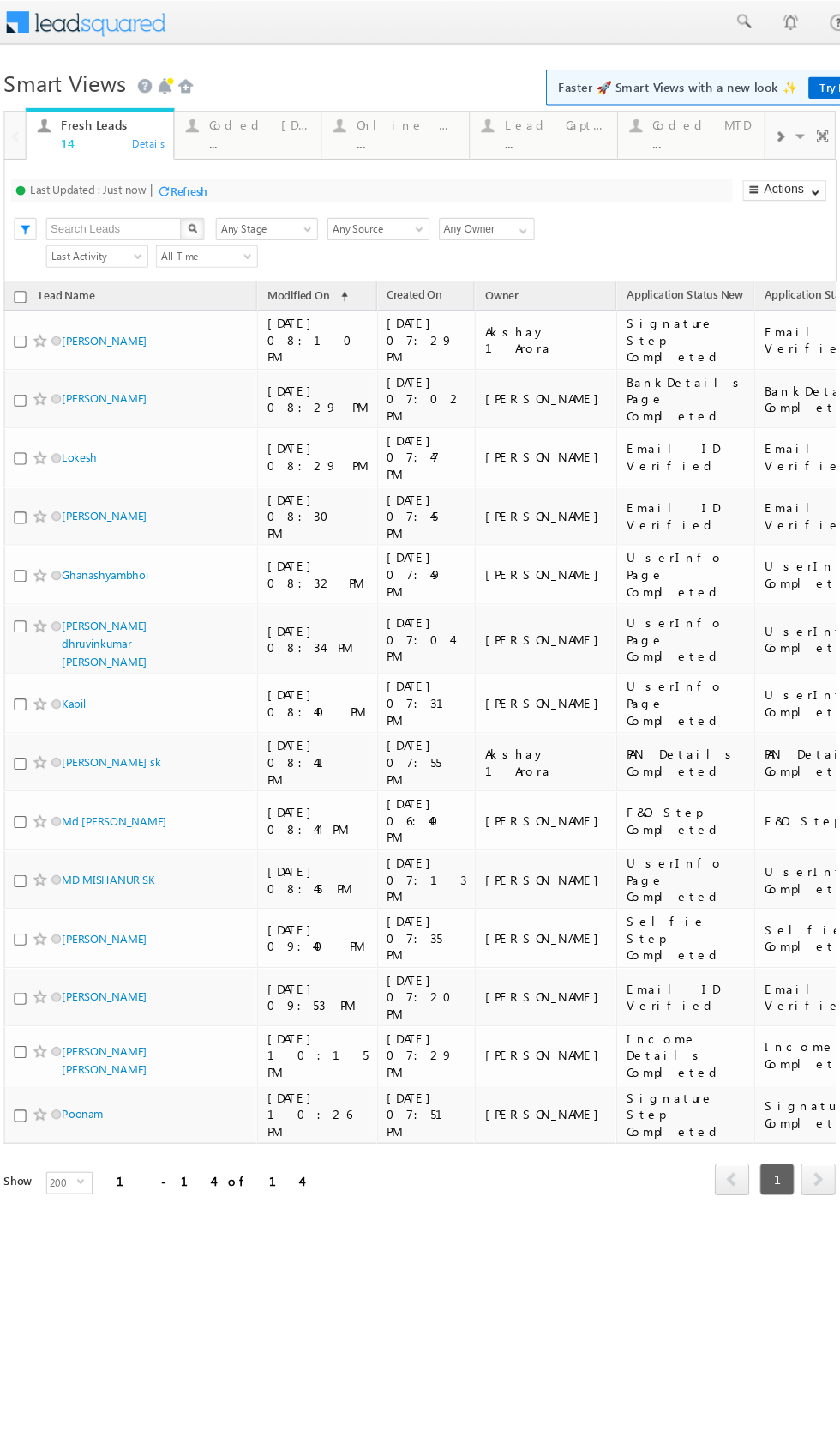
click at [238, 117] on div "Coded [DATE]" at bounding box center [237, 114] width 92 height 14
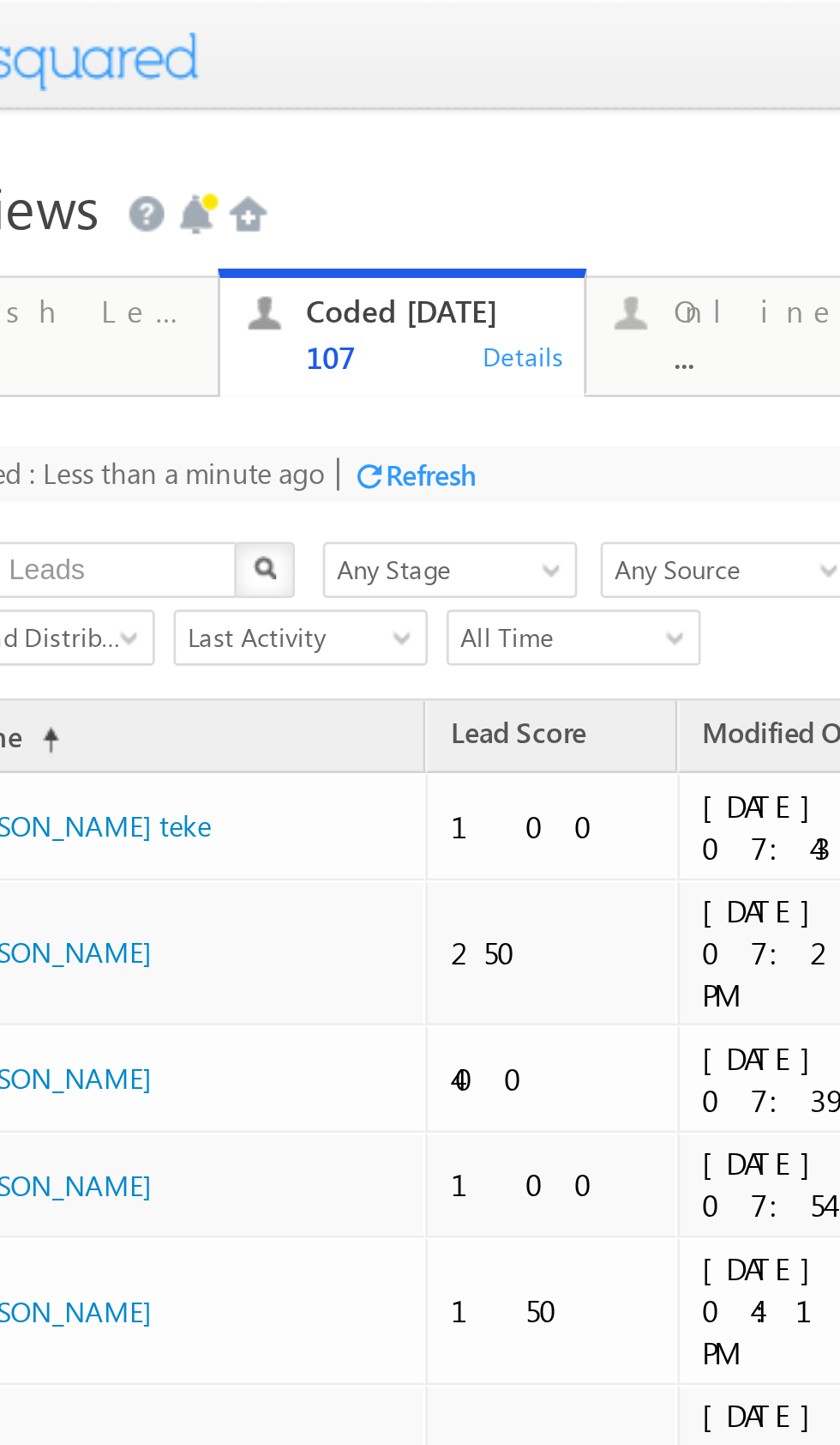
click at [0, 170] on div "Refresh" at bounding box center [-1, 174] width 33 height 13
